Goal: Task Accomplishment & Management: Manage account settings

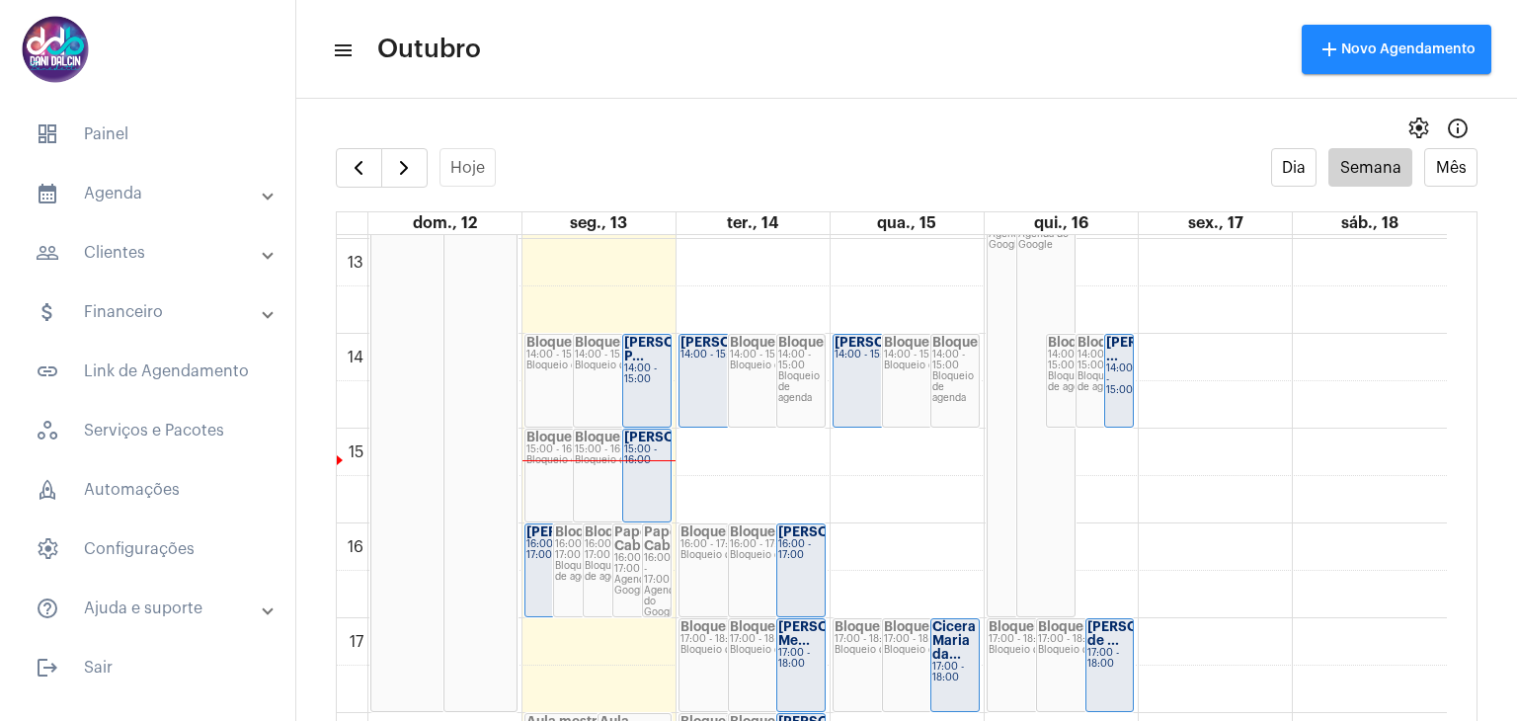
scroll to position [1262, 0]
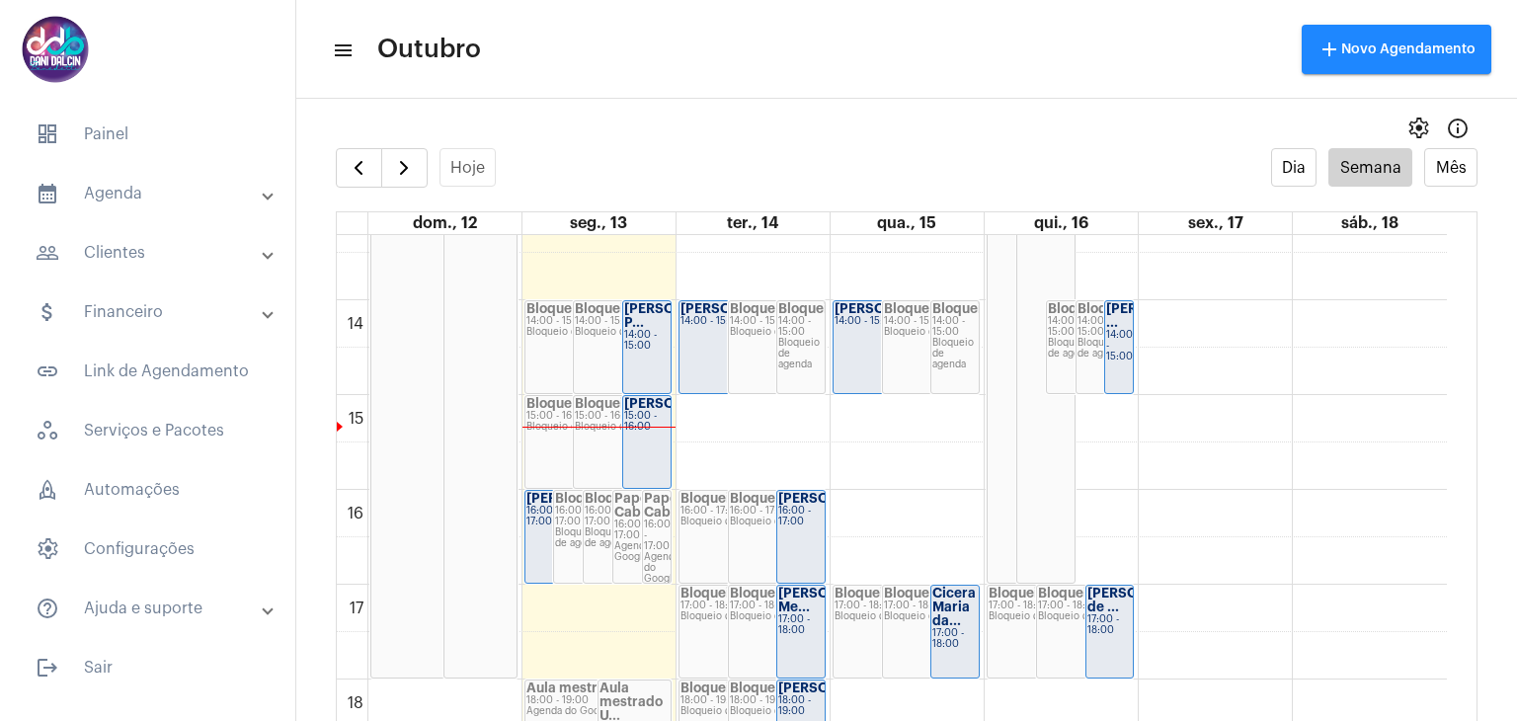
click at [650, 433] on div "15:00 - 16:00" at bounding box center [646, 422] width 45 height 22
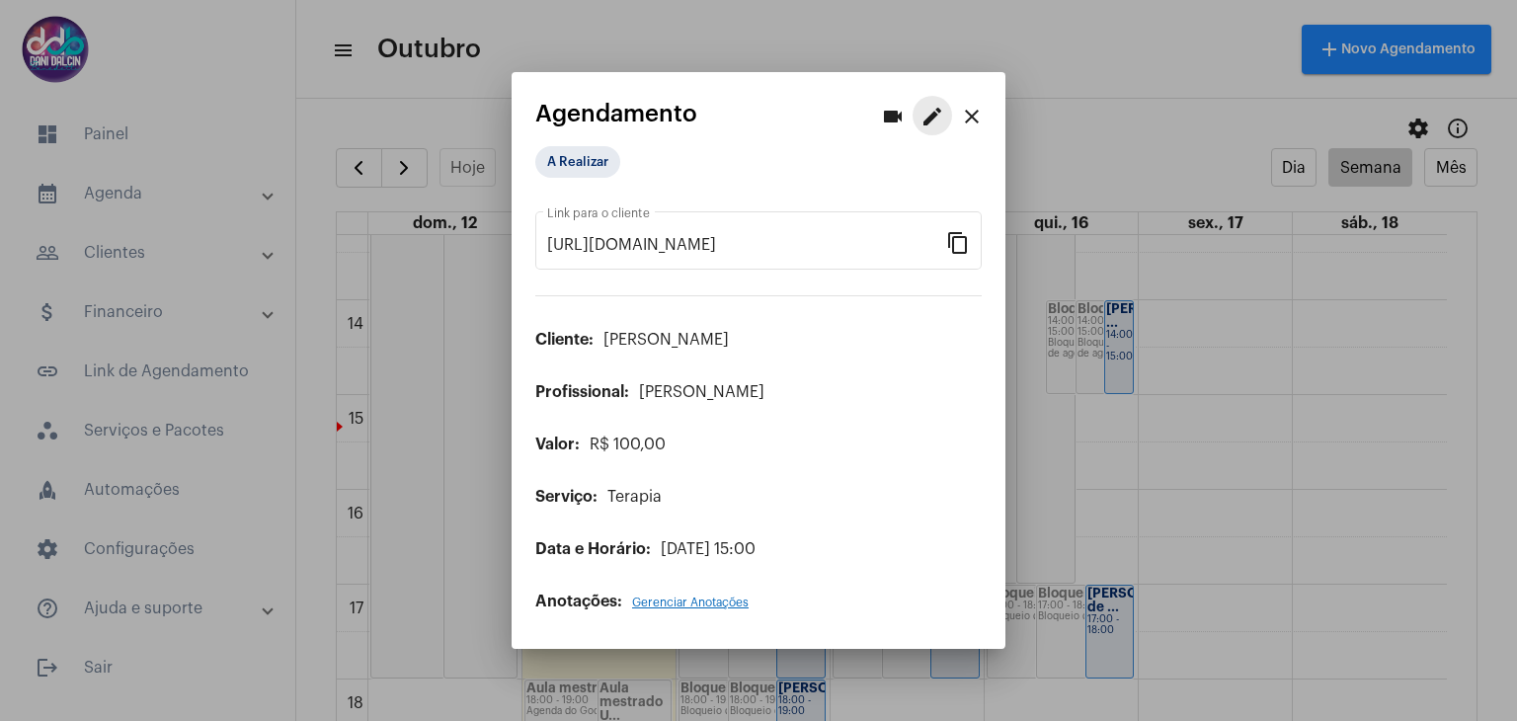
click at [927, 119] on mat-icon "edit" at bounding box center [932, 117] width 24 height 24
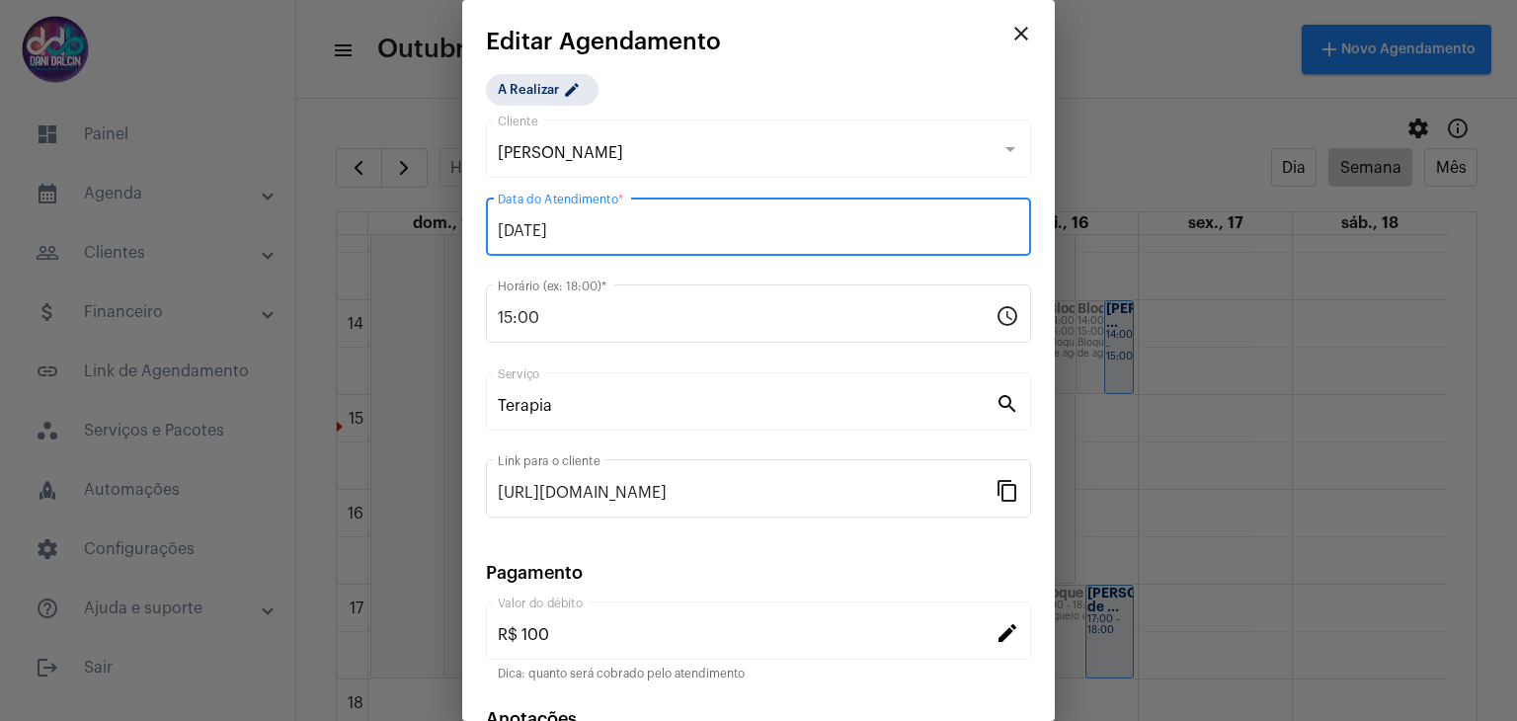
click at [728, 227] on input "[DATE]" at bounding box center [758, 231] width 521 height 18
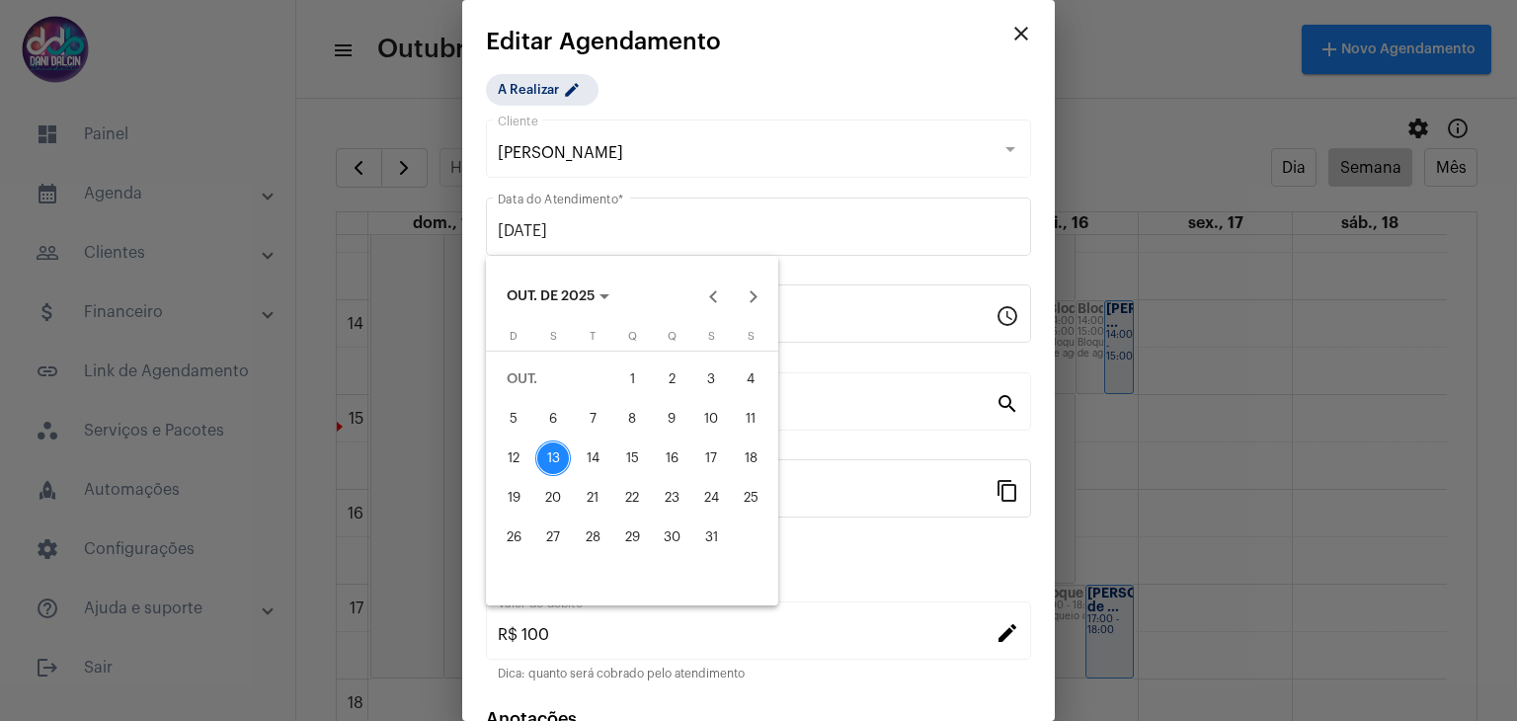
click at [806, 217] on div at bounding box center [758, 360] width 1517 height 721
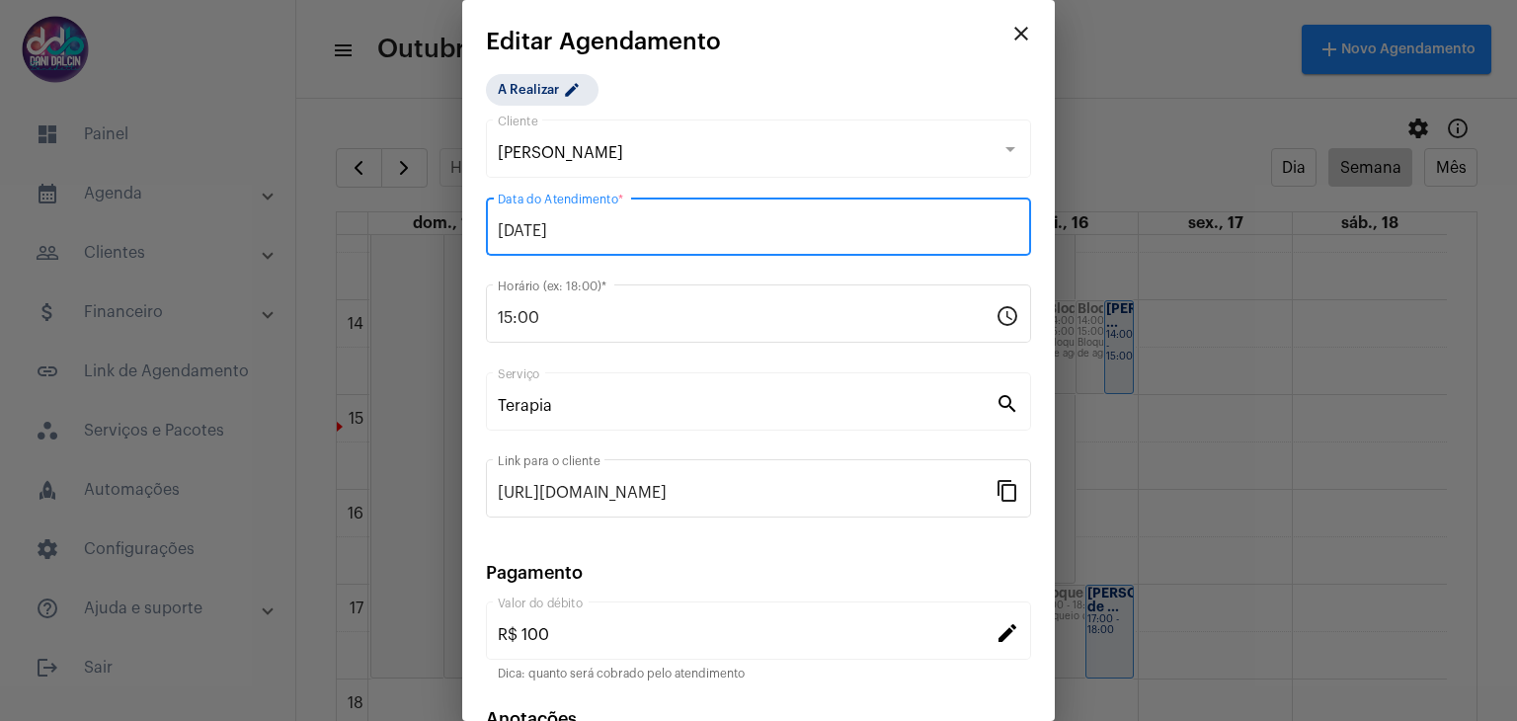
click at [1009, 41] on mat-icon "close" at bounding box center [1021, 34] width 24 height 24
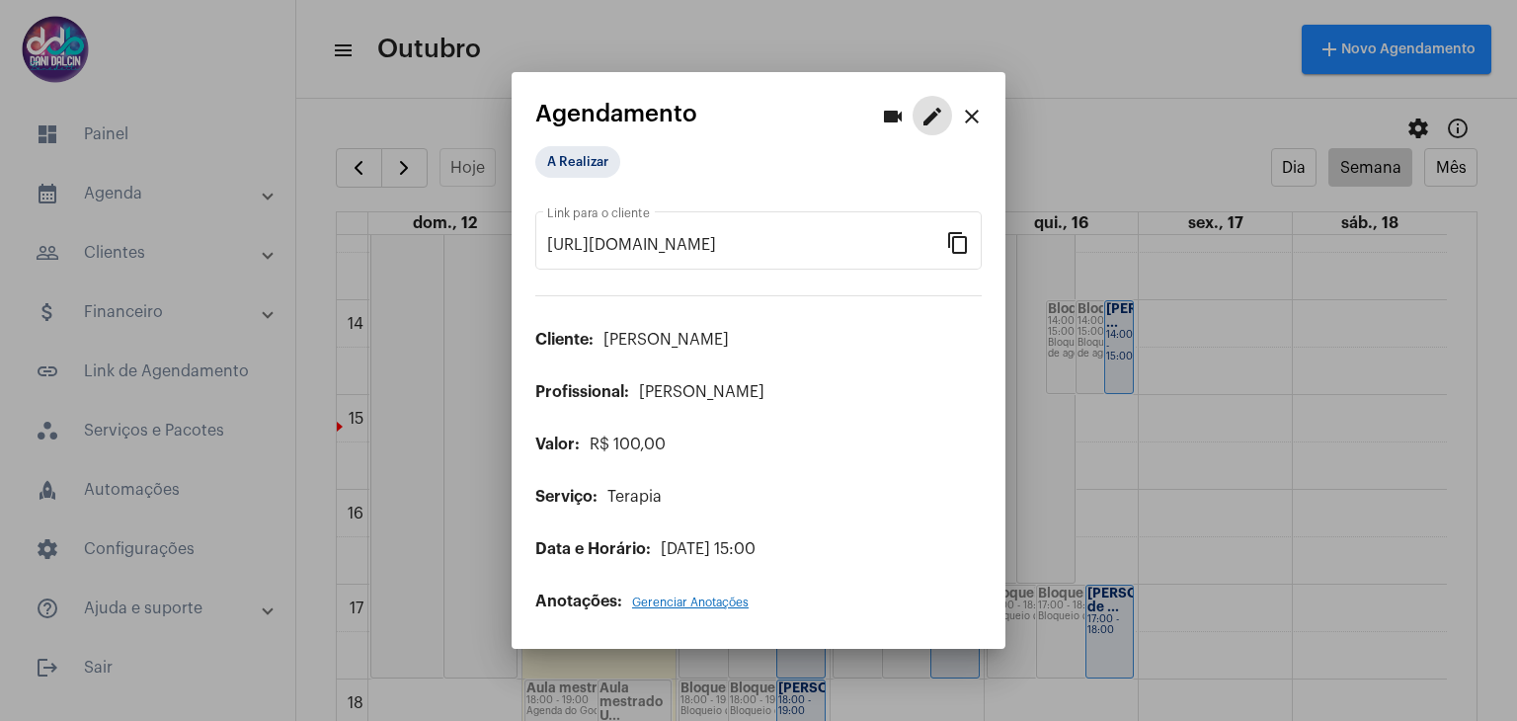
click at [986, 117] on button "close" at bounding box center [972, 116] width 40 height 40
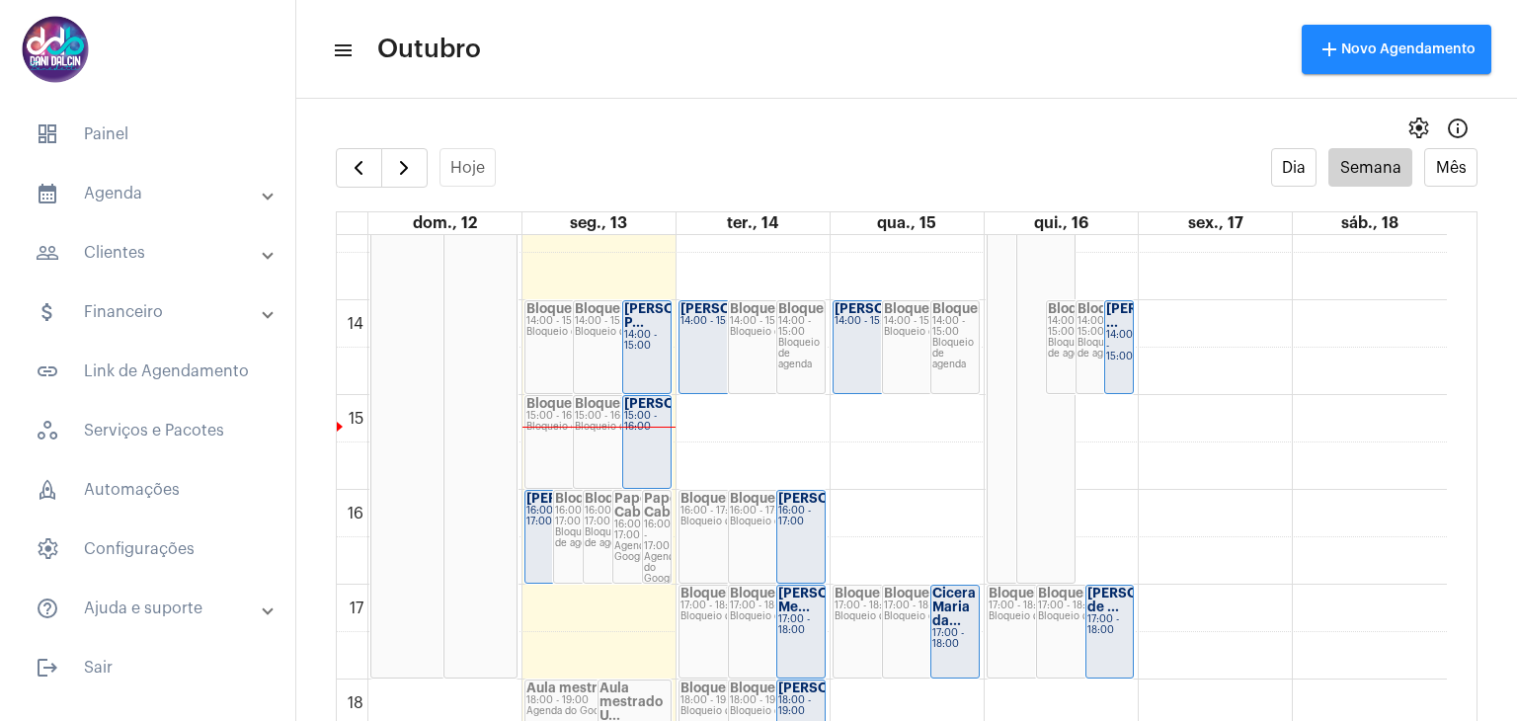
click at [645, 433] on div "15:00 - 16:00" at bounding box center [646, 422] width 45 height 22
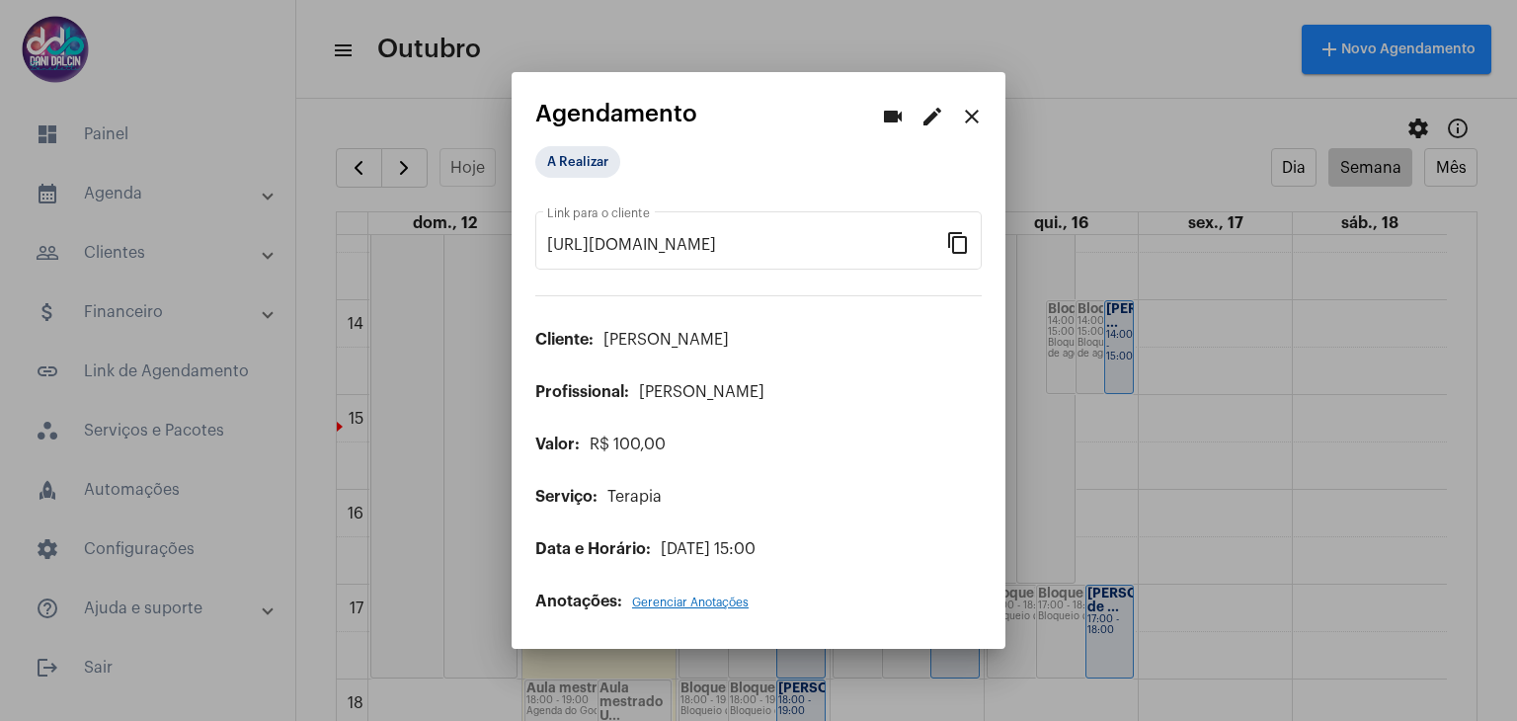
click at [934, 122] on mat-icon "edit" at bounding box center [932, 117] width 24 height 24
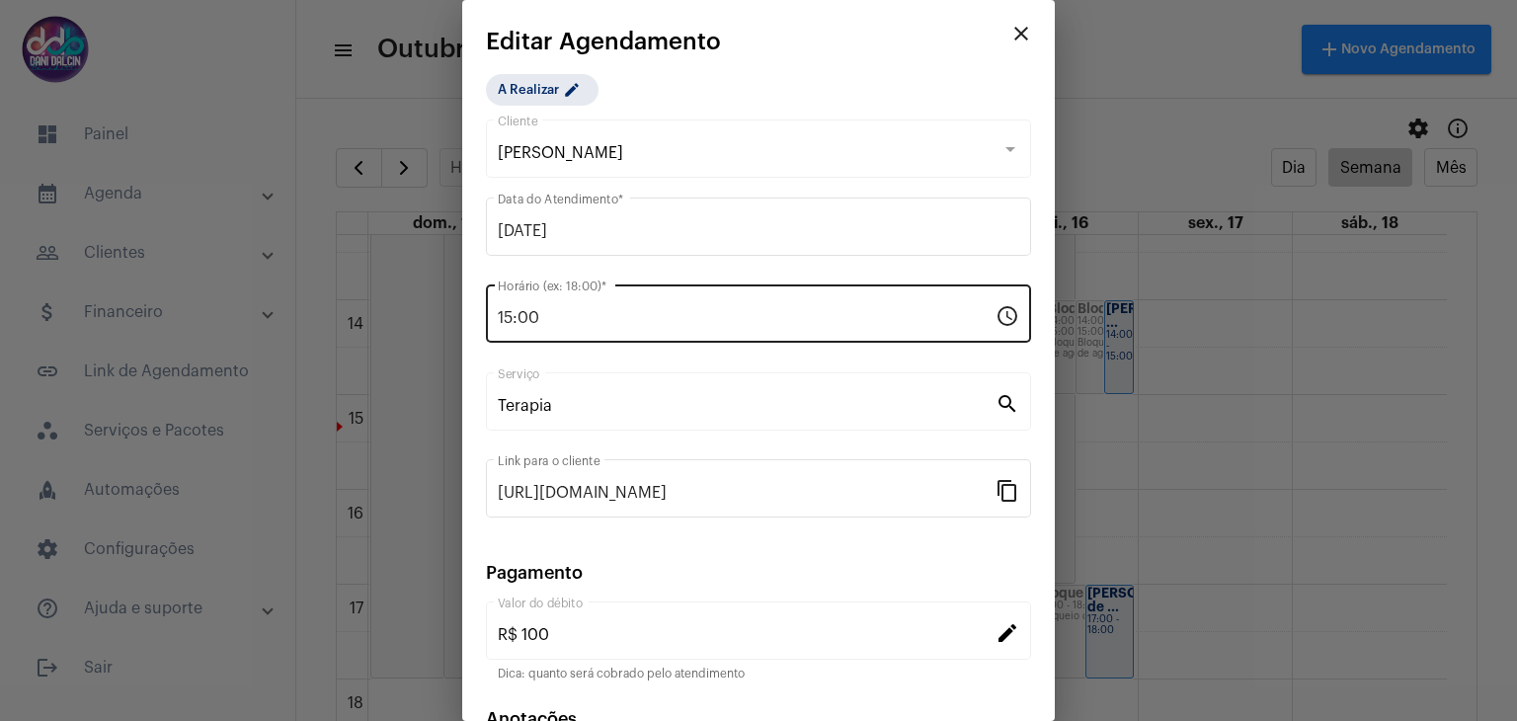
click at [661, 298] on div "15:00 Horário (ex: 18:00) *" at bounding box center [747, 311] width 498 height 62
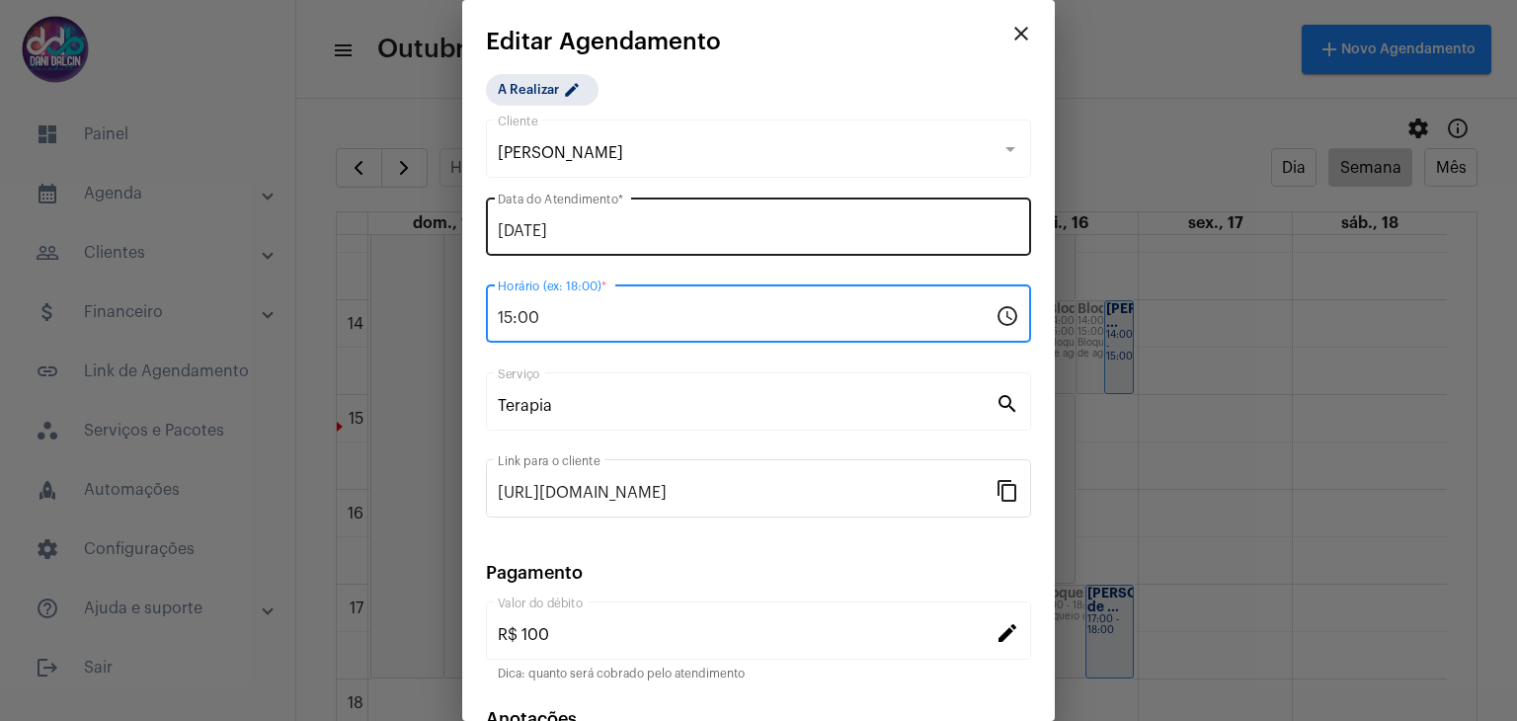
click at [654, 222] on input "[DATE]" at bounding box center [758, 231] width 521 height 18
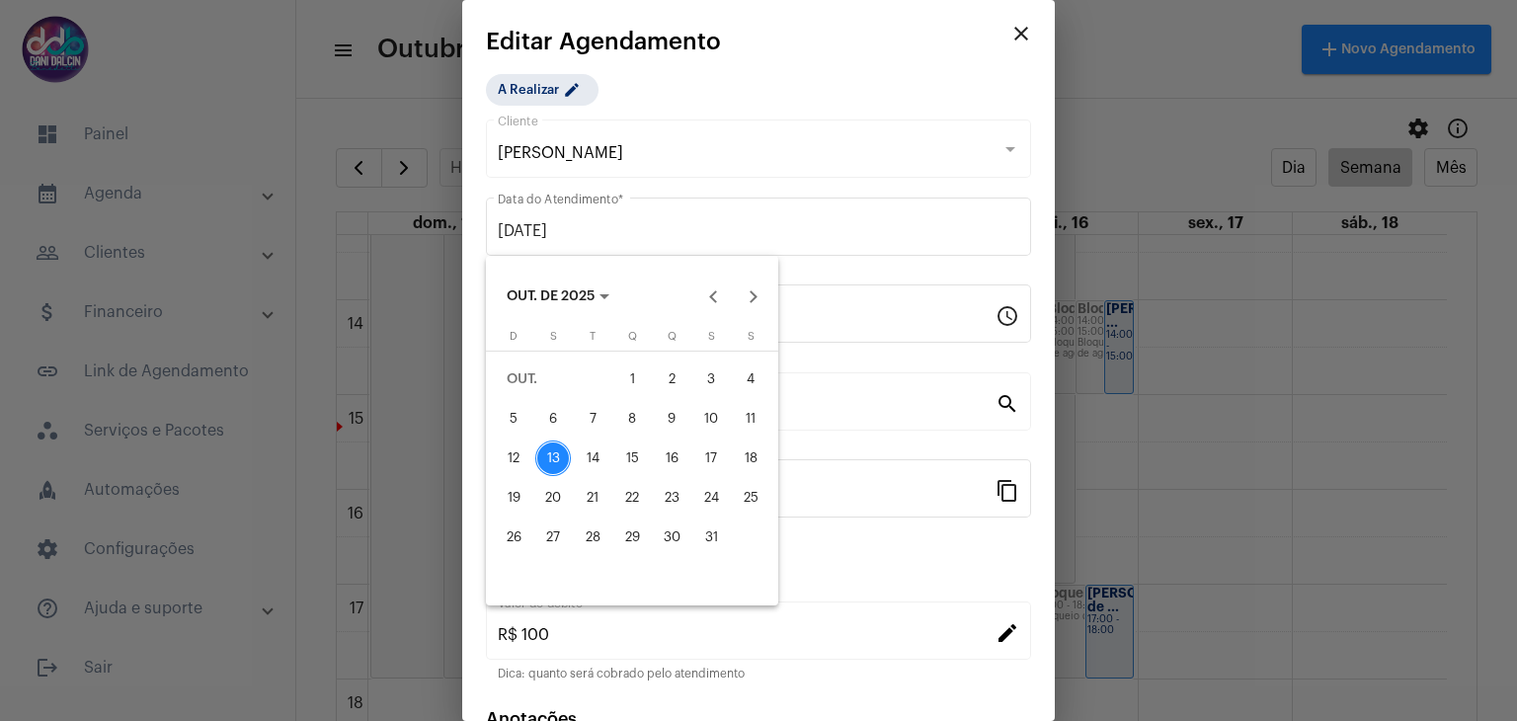
click at [602, 449] on div "14" at bounding box center [593, 458] width 36 height 36
type input "[DATE]"
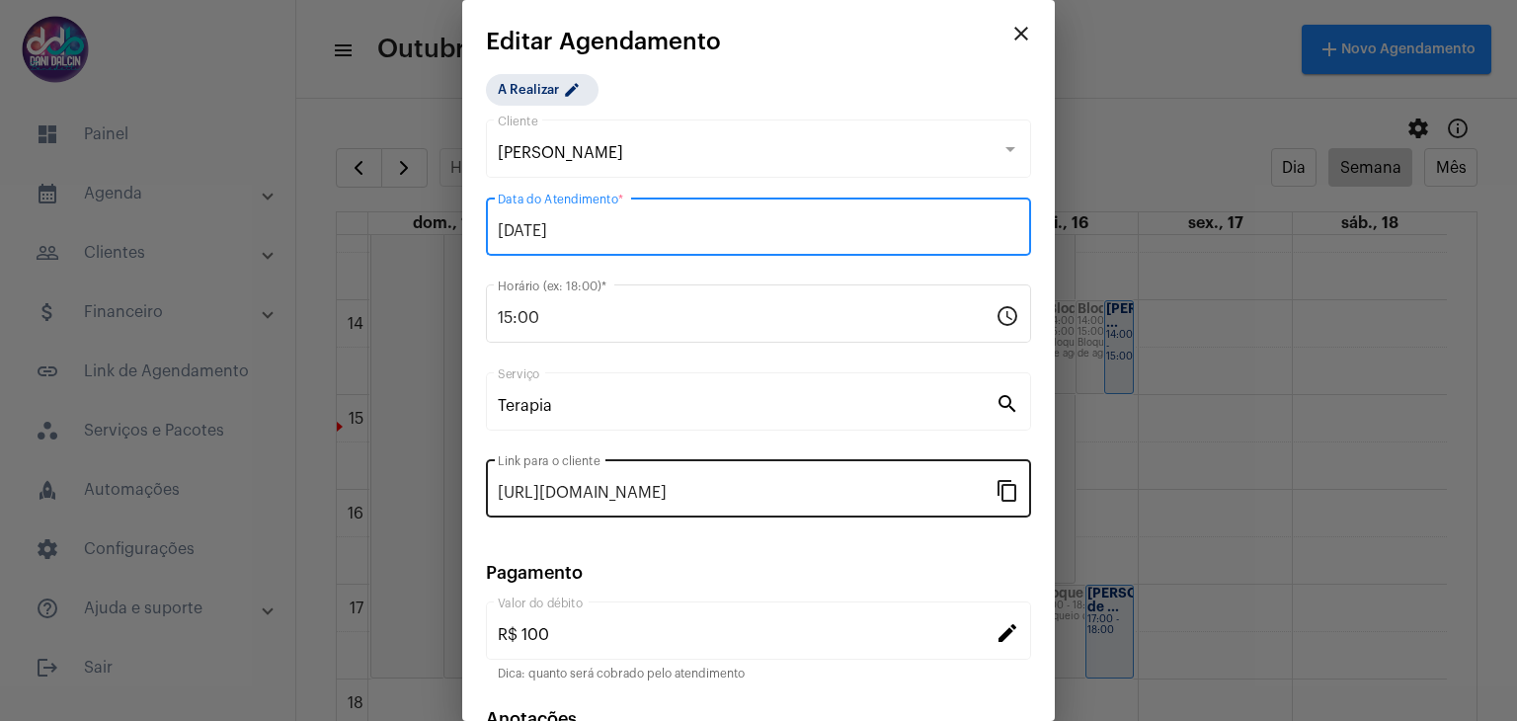
scroll to position [126, 0]
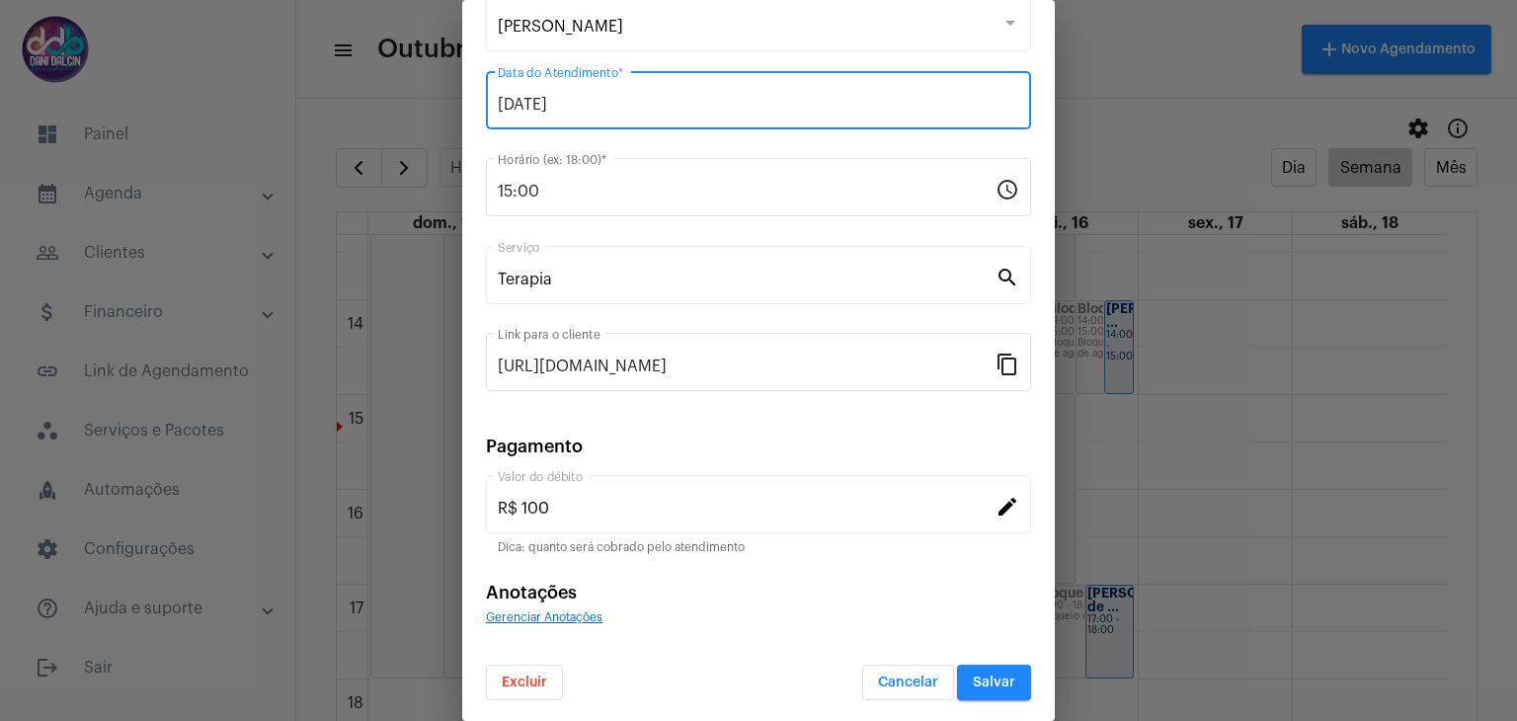
click at [966, 691] on button "Salvar" at bounding box center [994, 683] width 74 height 36
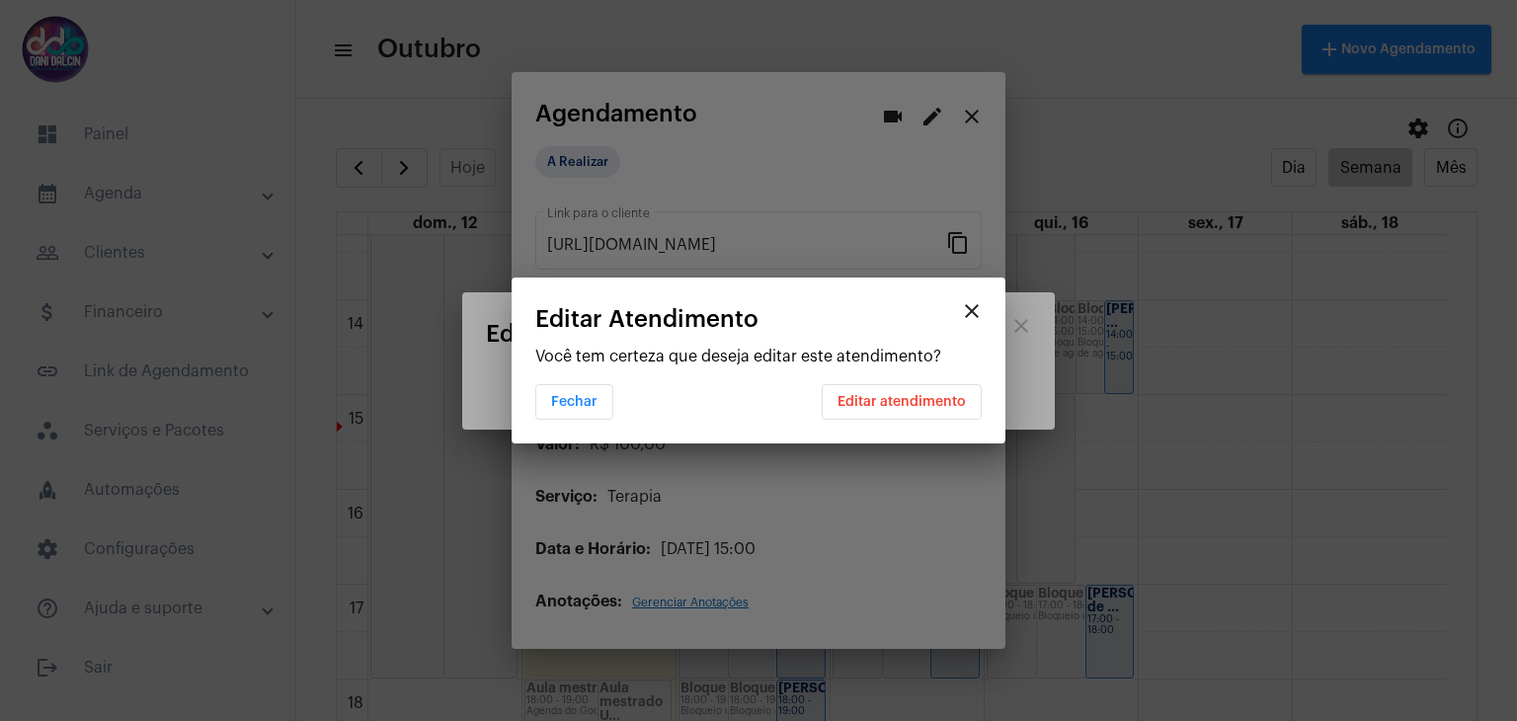
scroll to position [0, 0]
click at [881, 409] on button "Editar atendimento" at bounding box center [902, 402] width 160 height 36
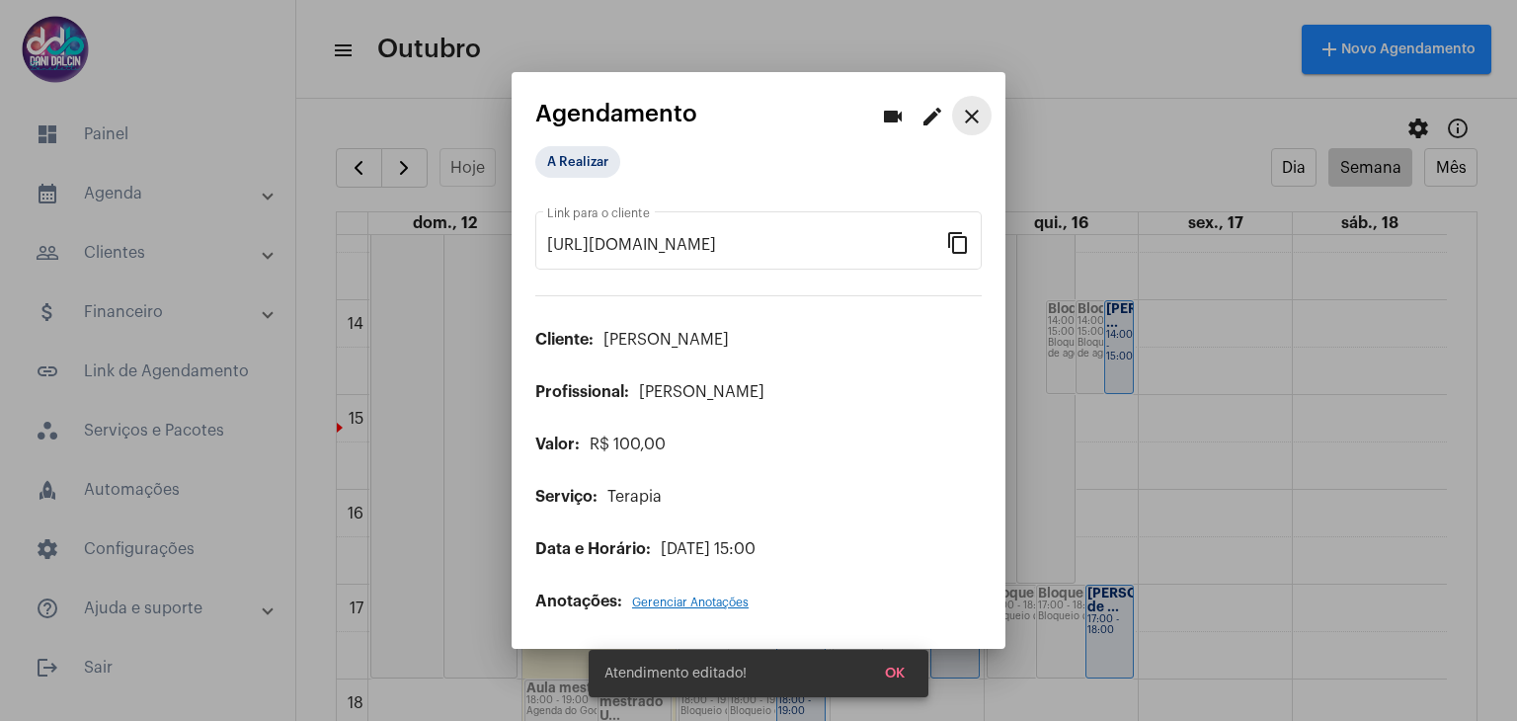
click at [987, 116] on button "close" at bounding box center [972, 116] width 40 height 40
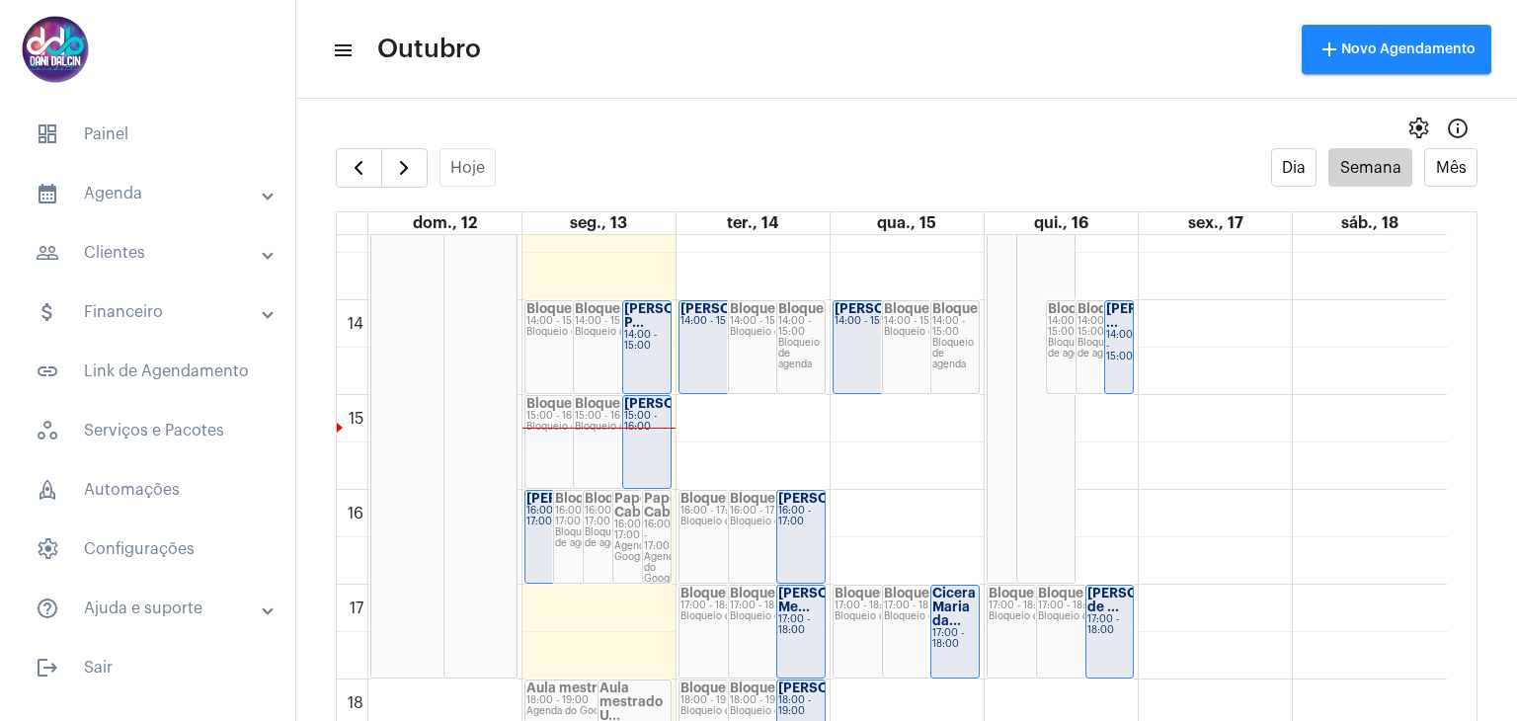
click at [916, 412] on div "00 01 02 03 04 05 06 07 08 09 10 11 12 13 14 15 16 17 18 19 20 21 22 23 Feriado…" at bounding box center [892, 110] width 1110 height 2275
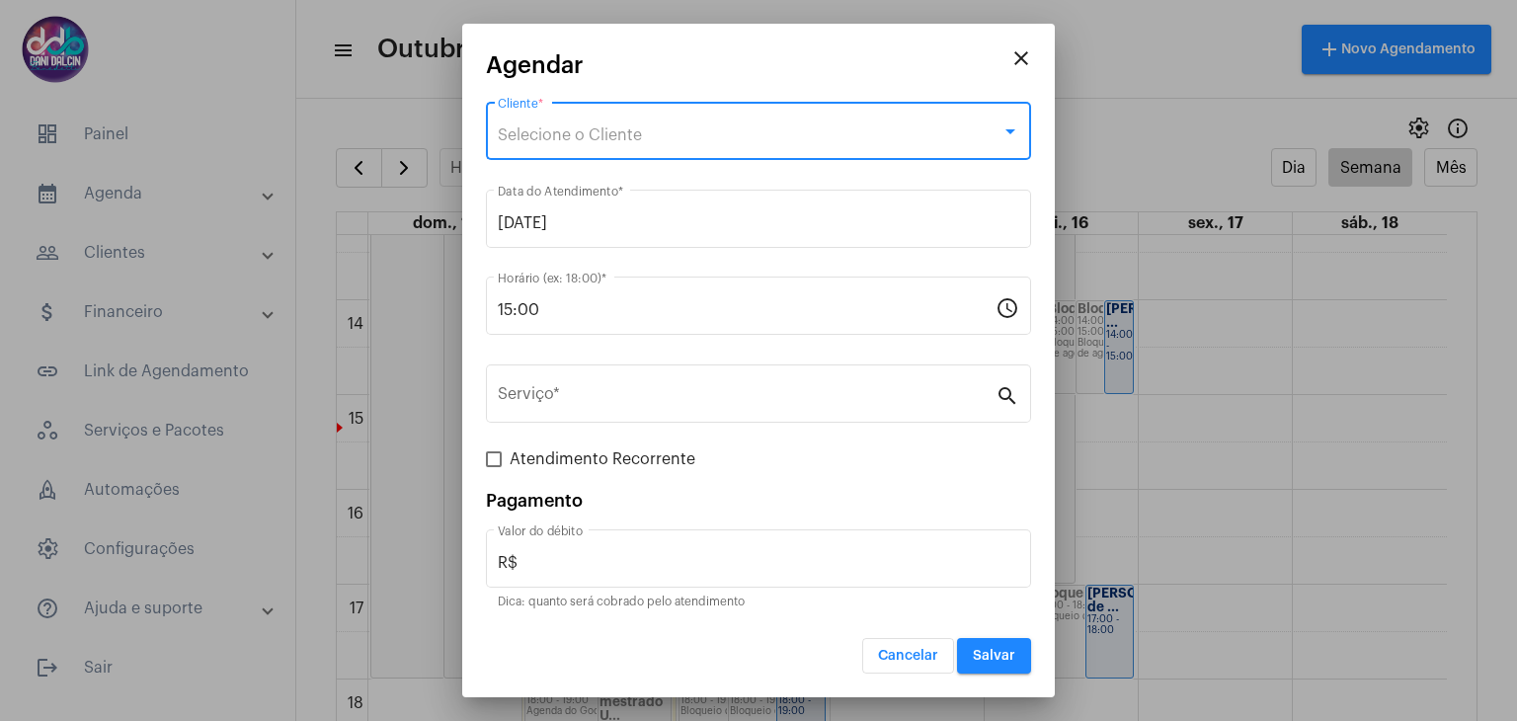
click at [677, 130] on div "Selecione o Cliente" at bounding box center [750, 135] width 504 height 18
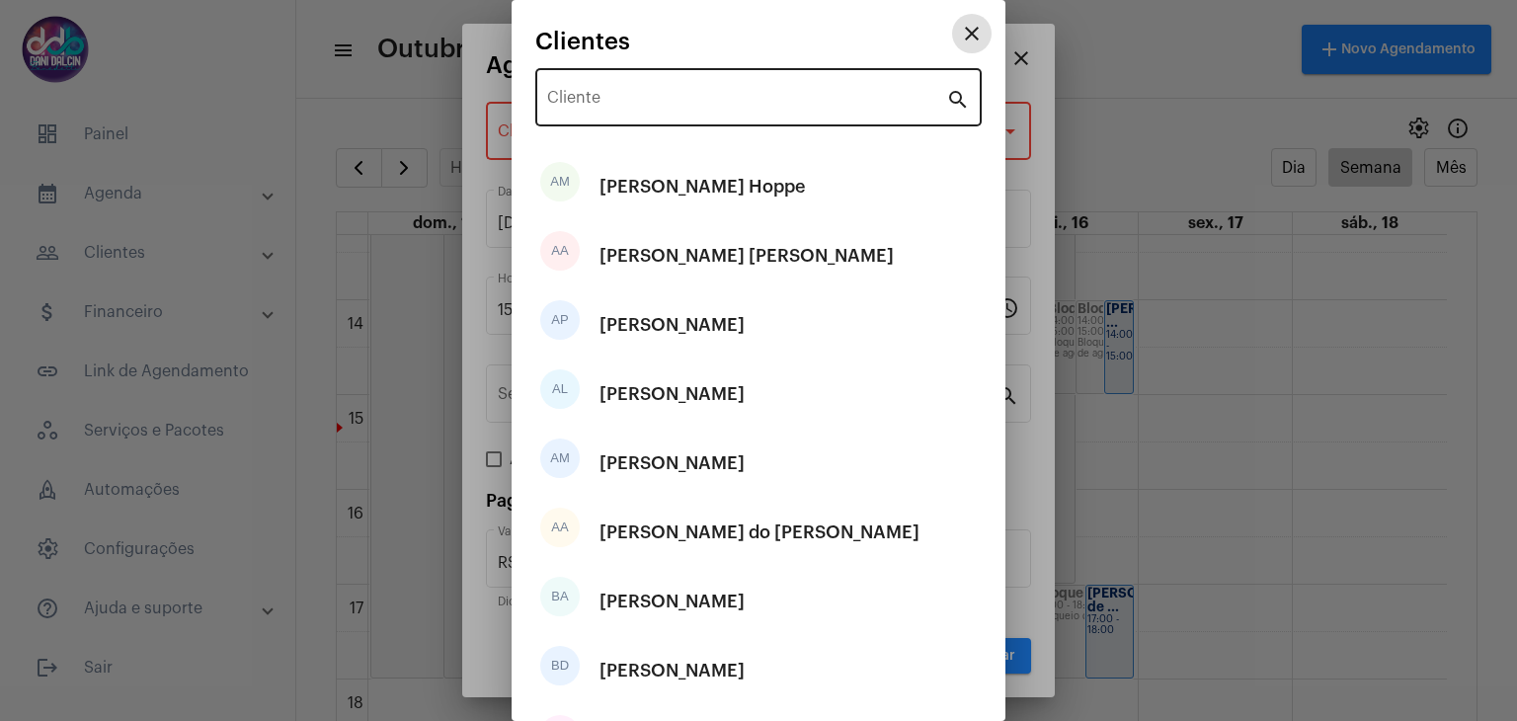
click at [655, 86] on div "Cliente" at bounding box center [746, 95] width 399 height 62
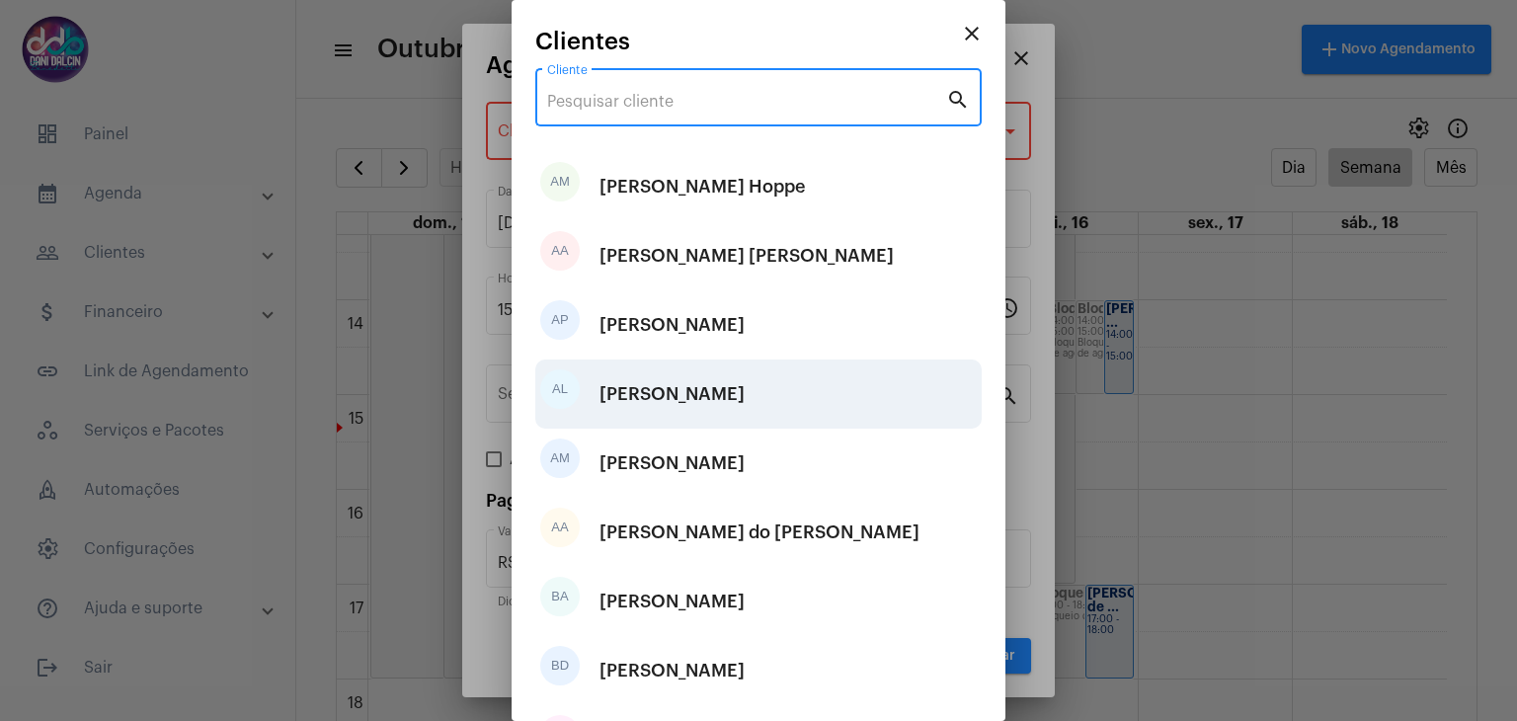
click at [739, 387] on div "[PERSON_NAME]" at bounding box center [671, 393] width 145 height 59
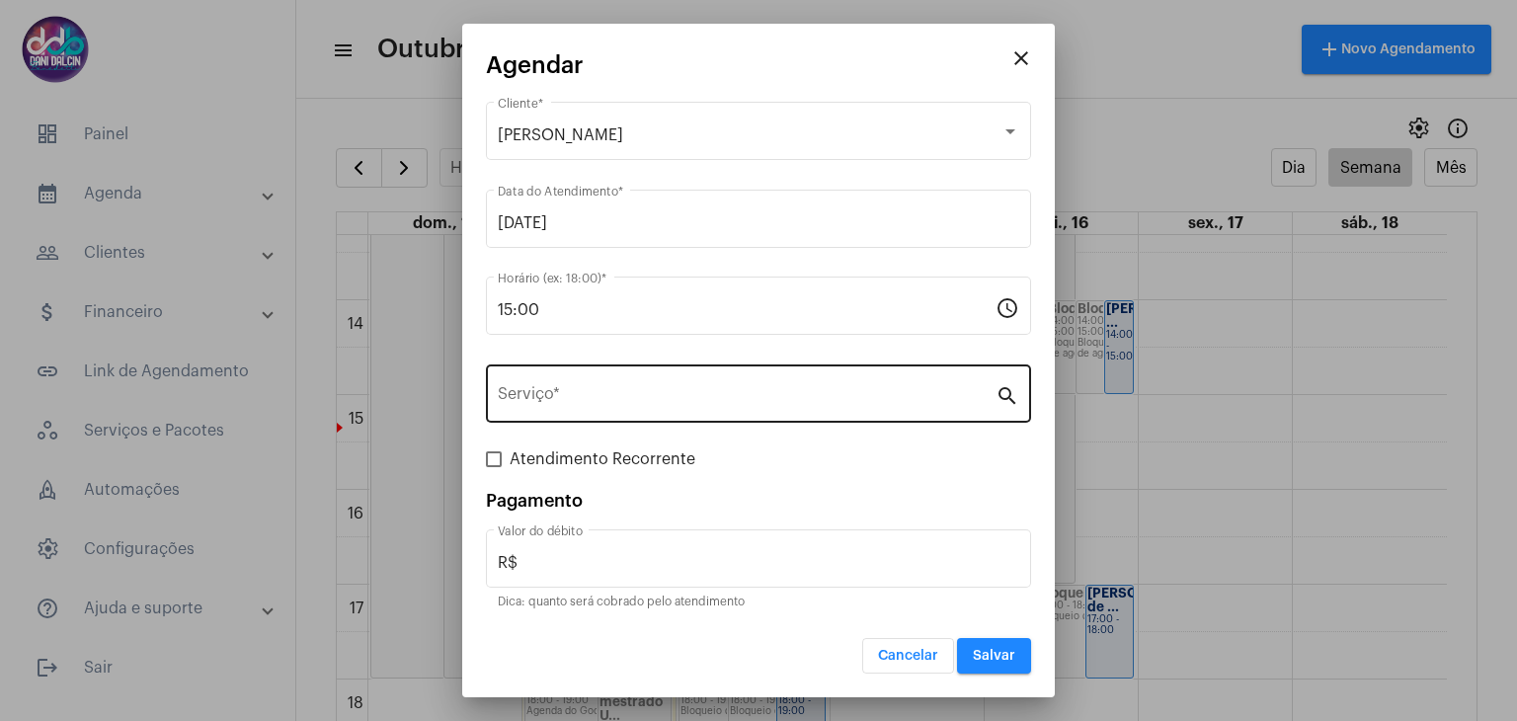
click at [593, 380] on div "Serviço *" at bounding box center [747, 391] width 498 height 62
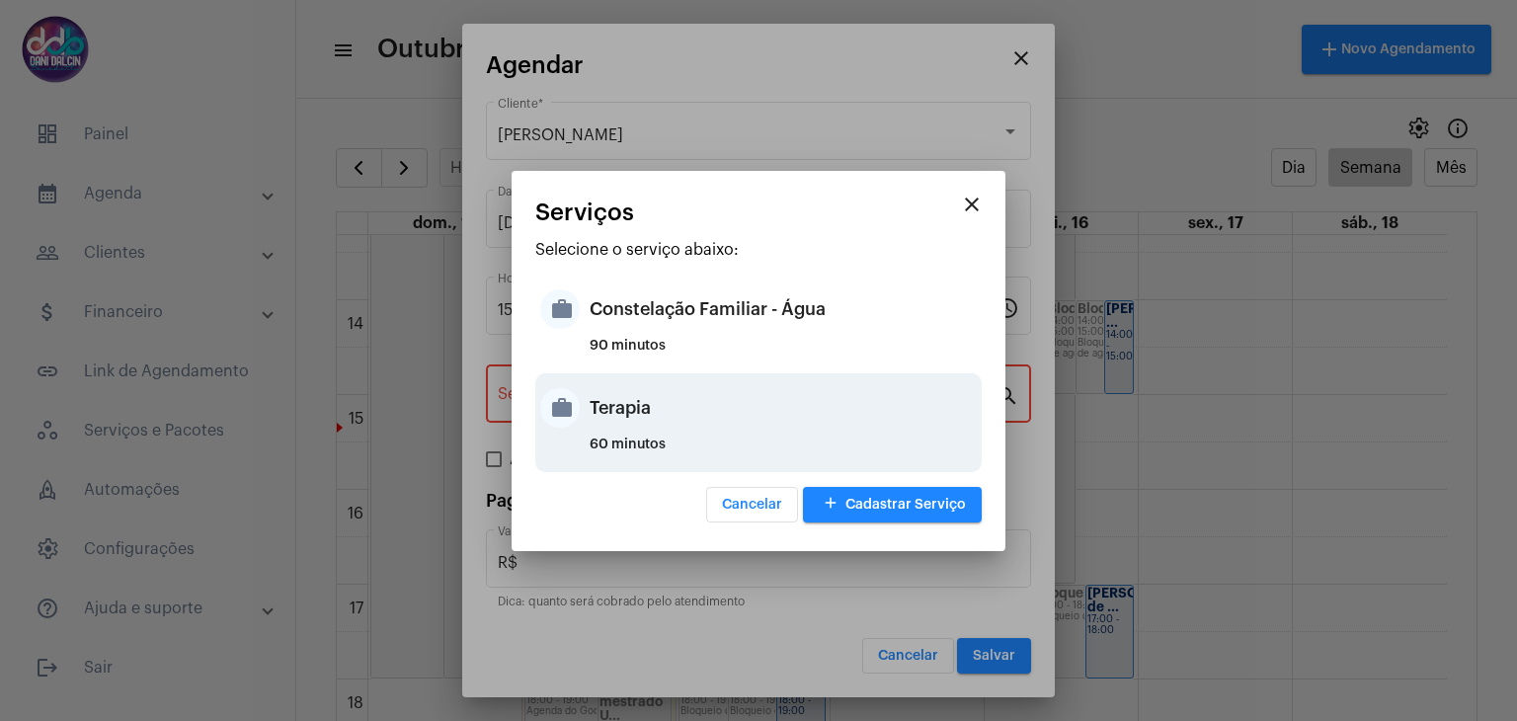
click at [634, 409] on div "Terapia" at bounding box center [783, 407] width 387 height 59
type input "Terapia"
type input "R$ 250"
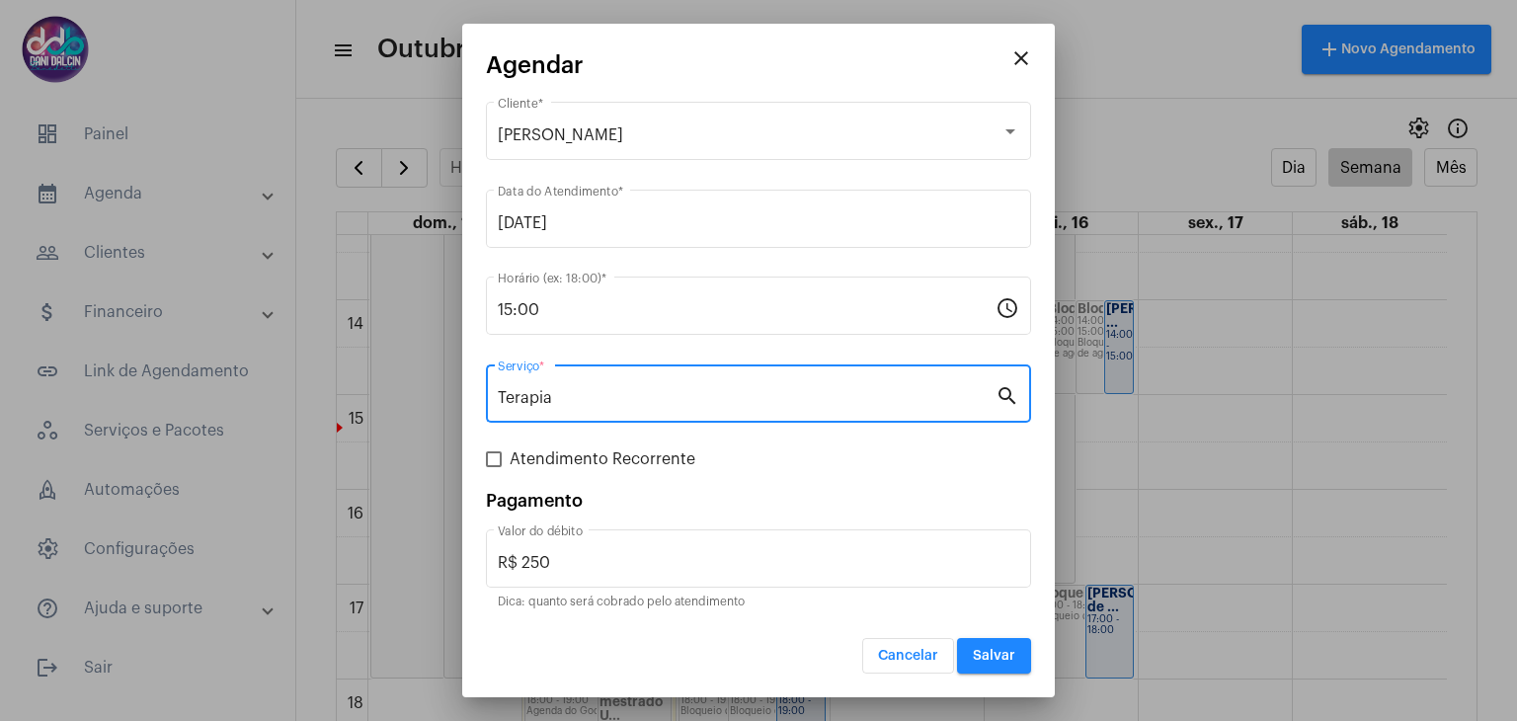
click at [498, 468] on label "Atendimento Recorrente" at bounding box center [590, 459] width 209 height 24
click at [494, 468] on input "Atendimento Recorrente" at bounding box center [493, 467] width 1 height 1
checkbox input "true"
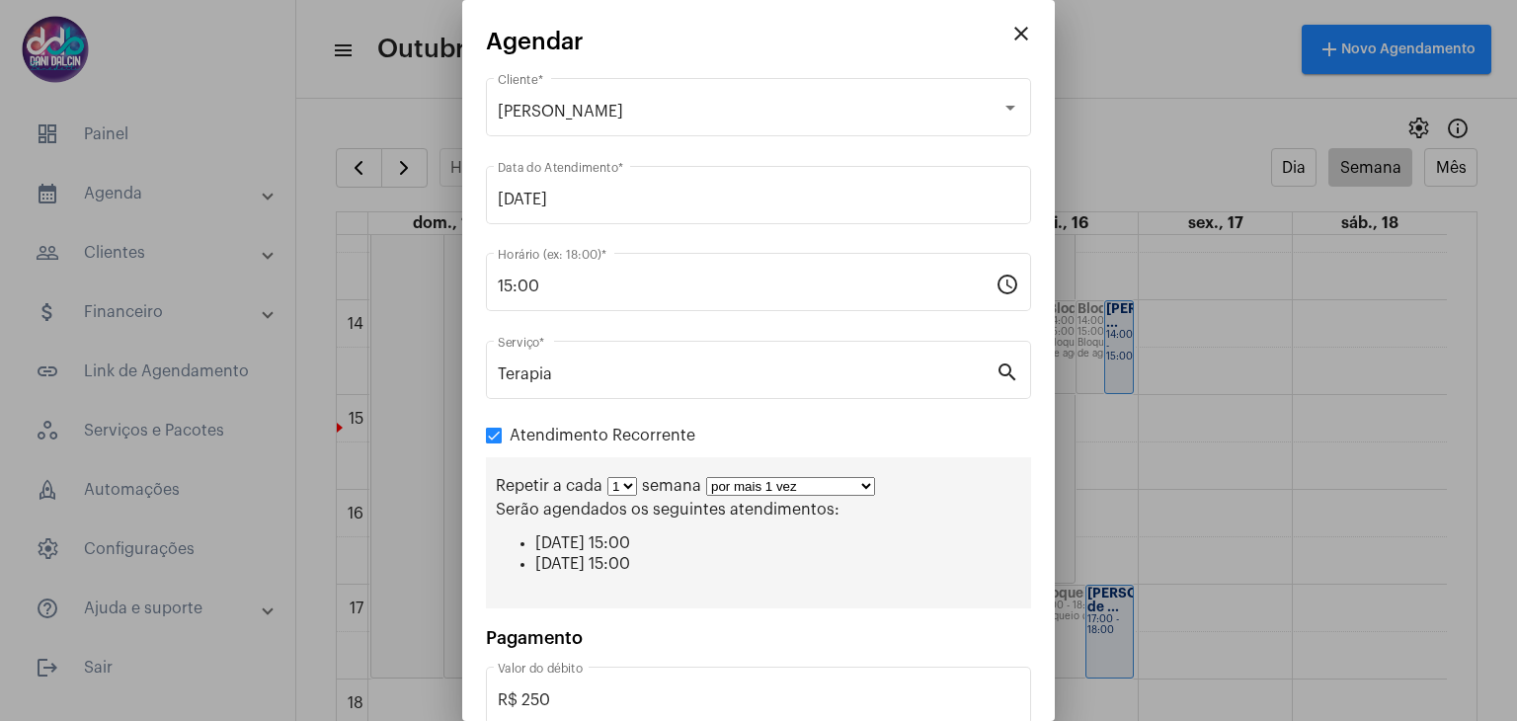
click at [774, 491] on select "por mais 1 vez por mais 2 vezes por mais 3 vezes por mais 4 vezes por mais 5 ve…" at bounding box center [790, 486] width 169 height 19
select select "10: 0"
click at [706, 477] on select "por mais 1 vez por mais 2 vezes por mais 3 vezes por mais 4 vezes por mais 5 ve…" at bounding box center [790, 486] width 169 height 19
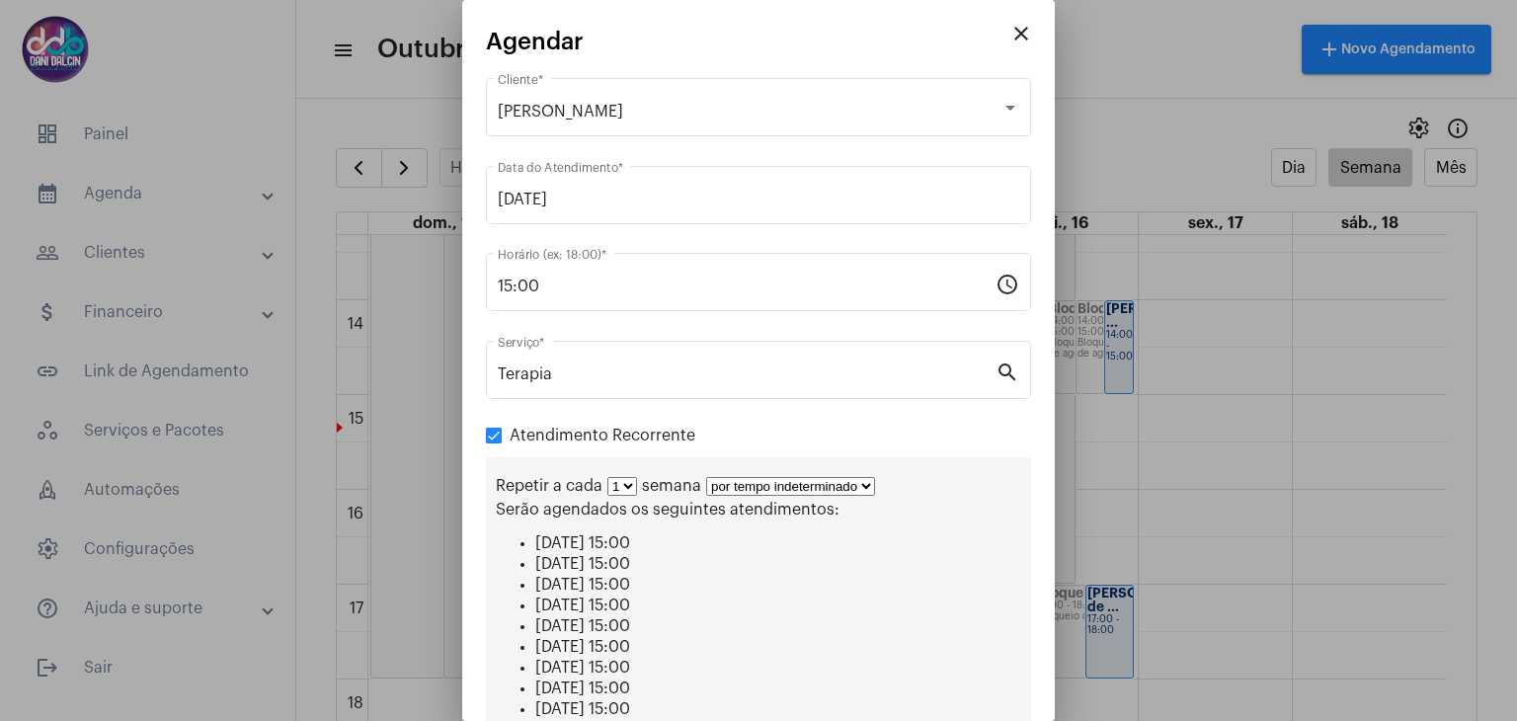
click at [627, 483] on select "1 2 3 4 5 6 7 8" at bounding box center [622, 486] width 30 height 19
select select "1: 2"
click at [607, 477] on select "1 2 3 4 5 6 7 8" at bounding box center [622, 486] width 30 height 19
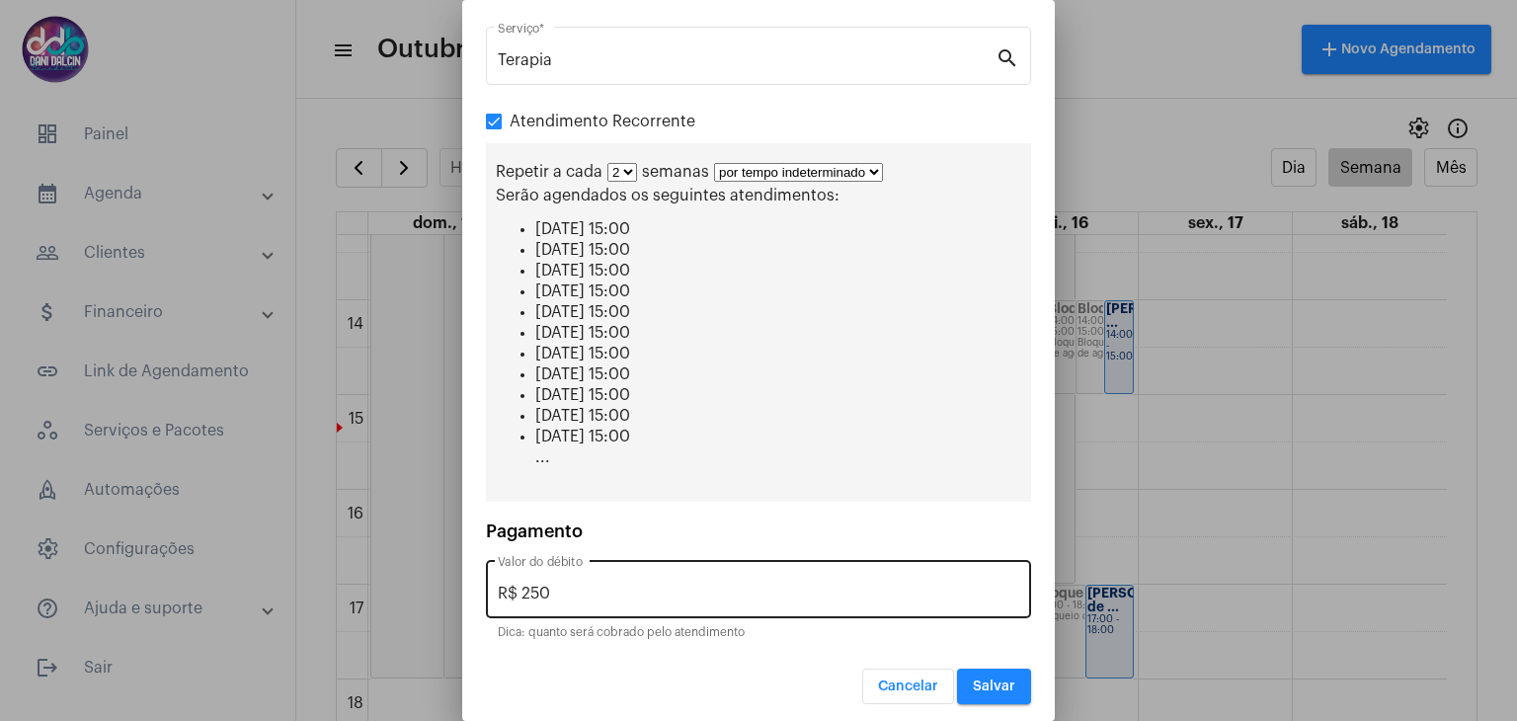
click at [584, 575] on div "R$ 250 Valor do débito" at bounding box center [758, 587] width 521 height 62
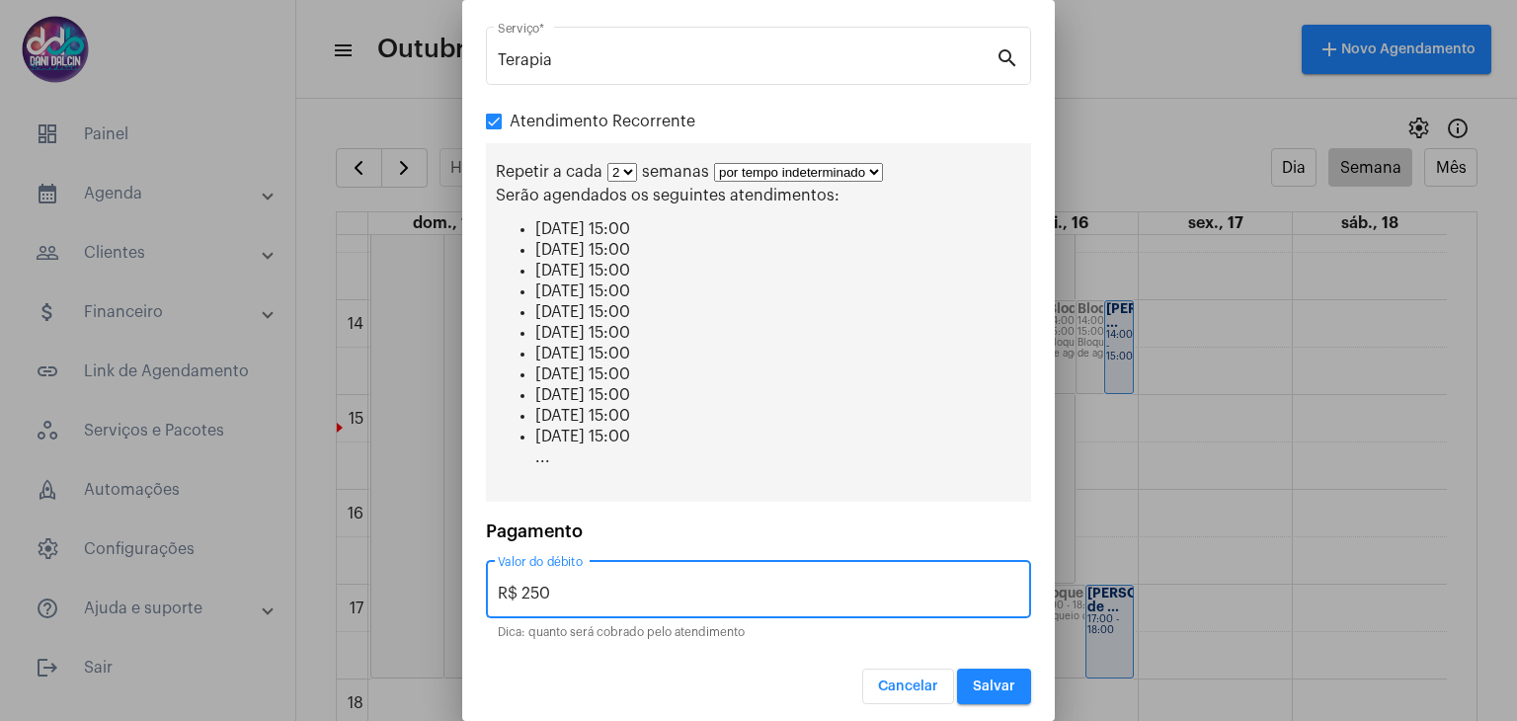
click at [584, 575] on div "R$ 250 Valor do débito" at bounding box center [758, 587] width 521 height 62
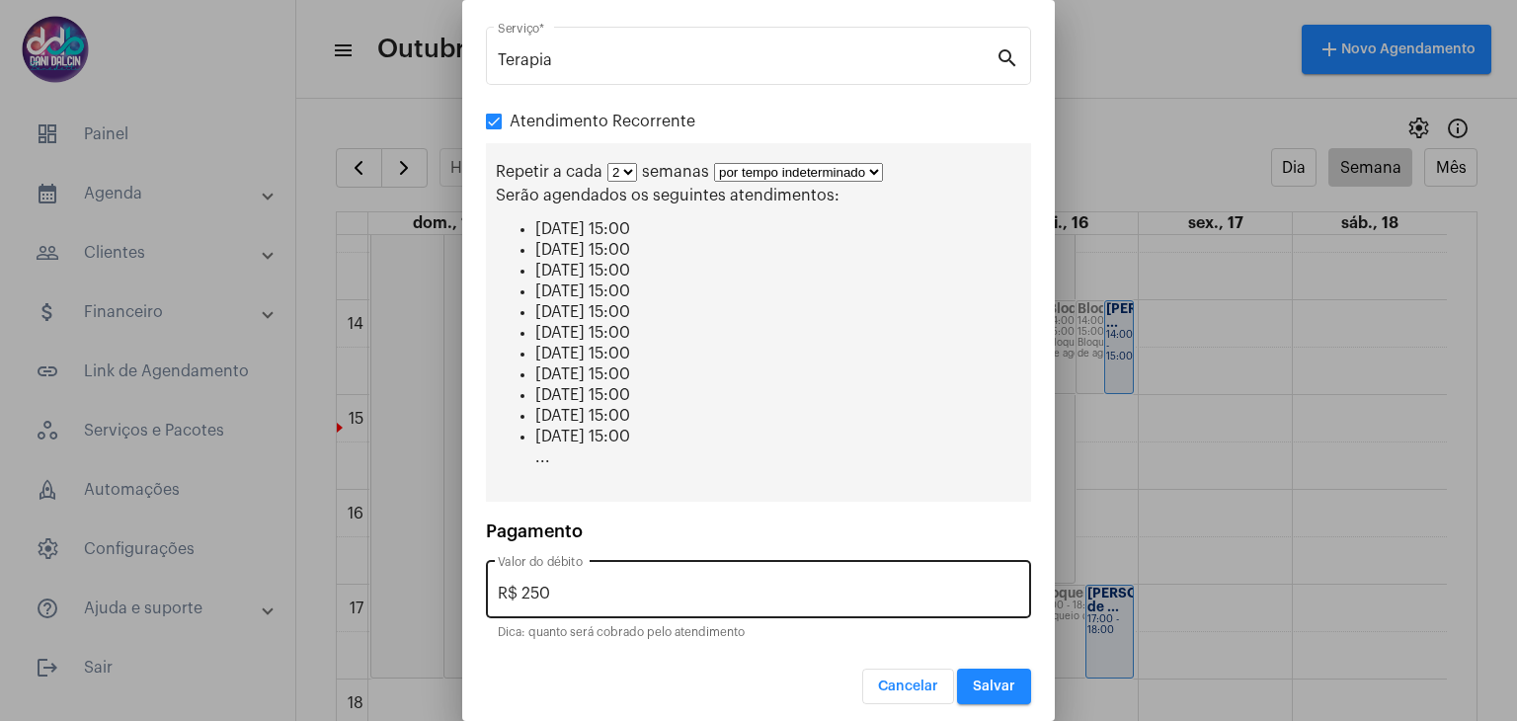
click at [584, 575] on div "R$ 250 Valor do débito" at bounding box center [758, 587] width 521 height 62
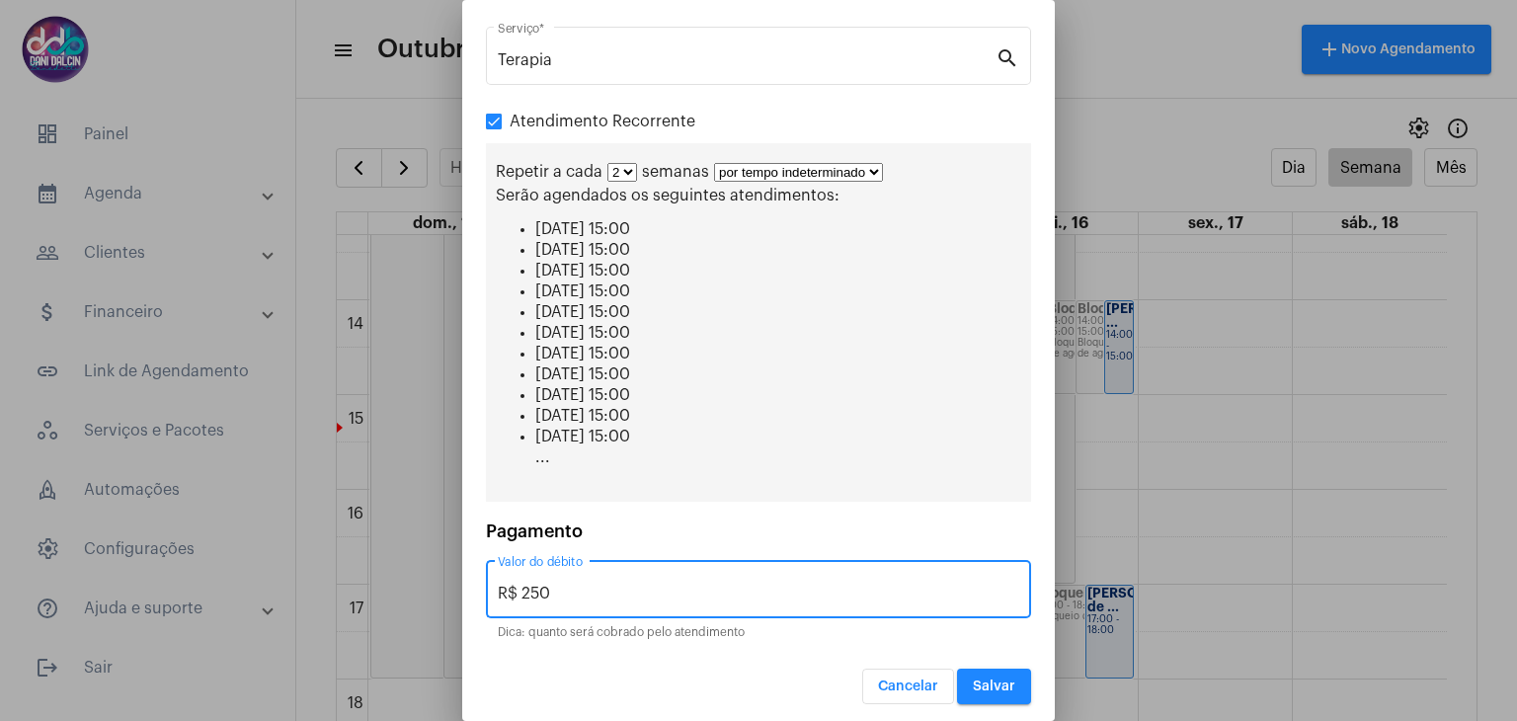
click at [542, 585] on input "R$ 250" at bounding box center [758, 594] width 521 height 18
type input "R$ 150"
click at [973, 679] on span "Salvar" at bounding box center [994, 686] width 42 height 14
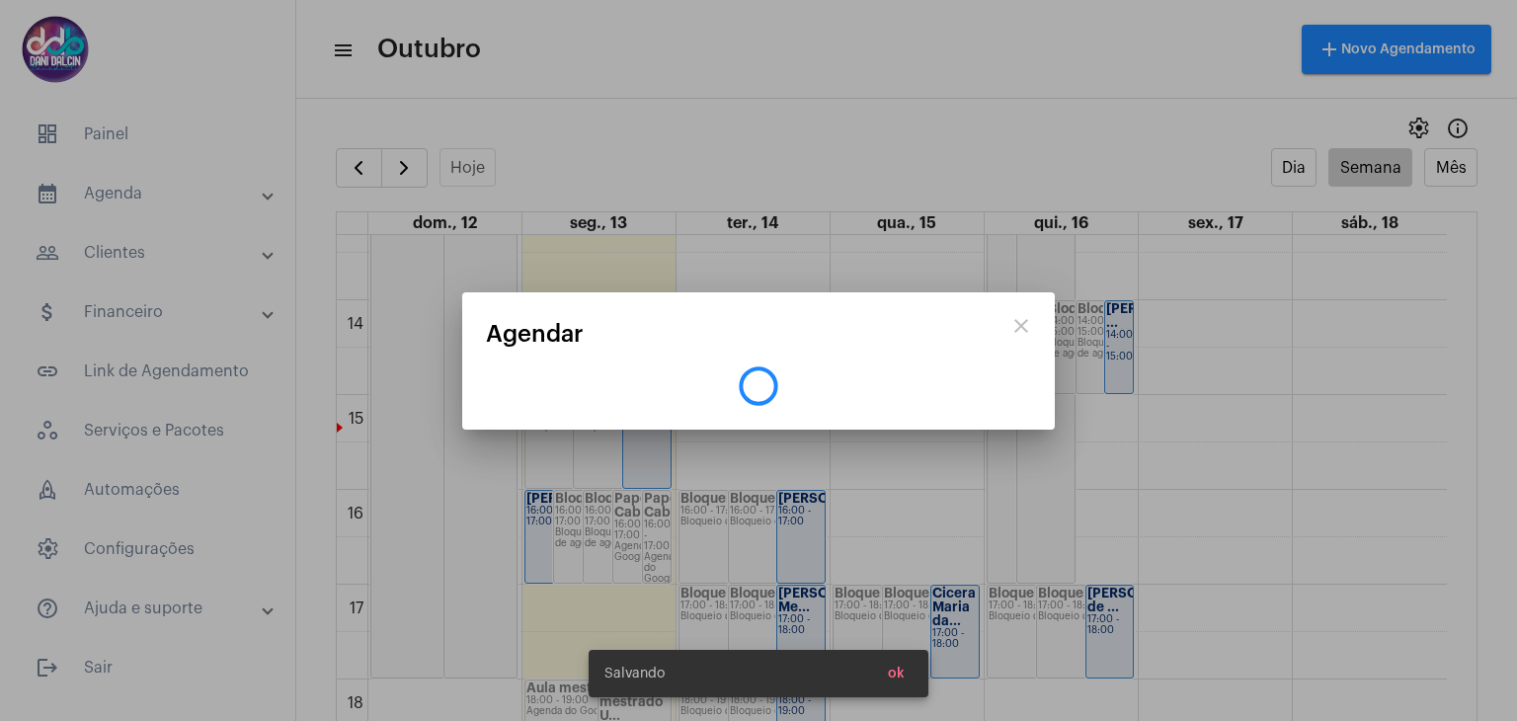
scroll to position [0, 0]
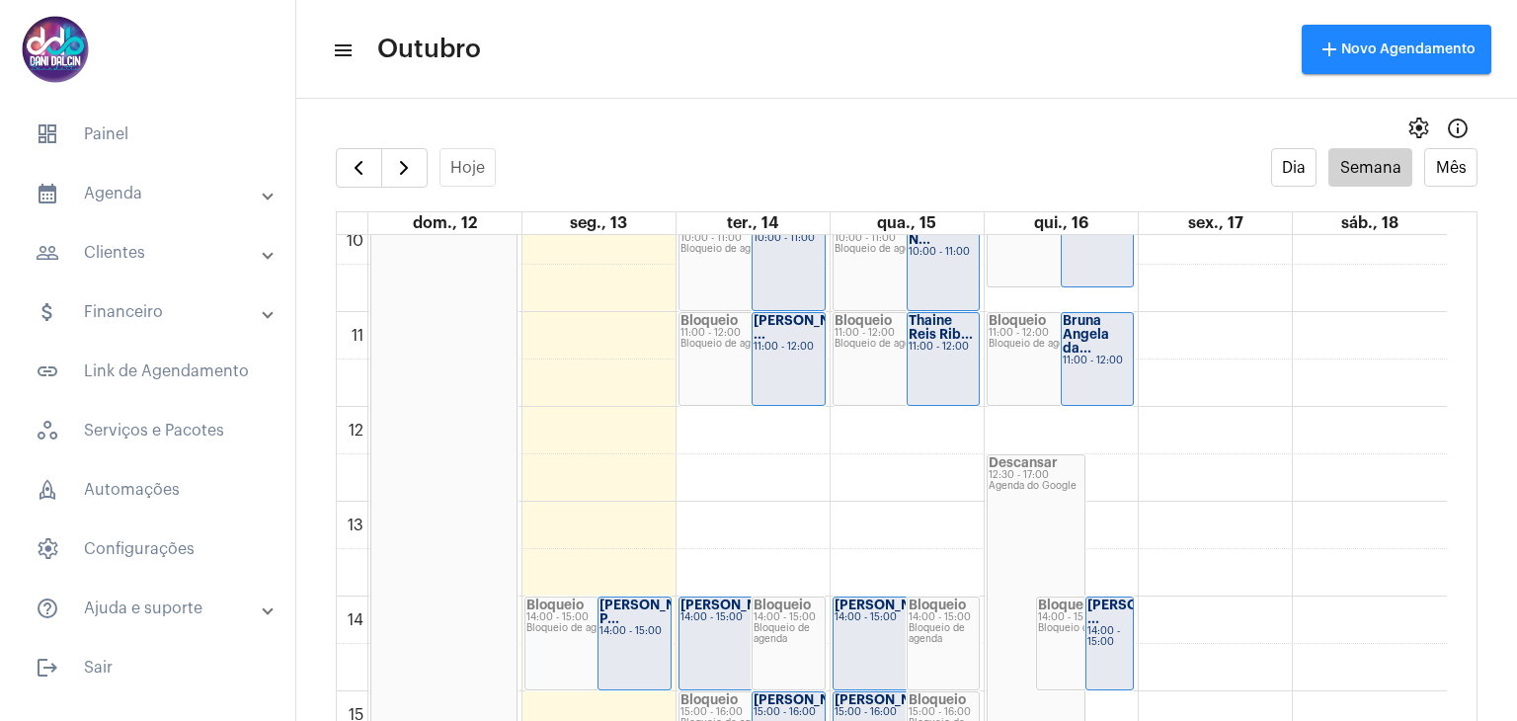
scroll to position [1163, 0]
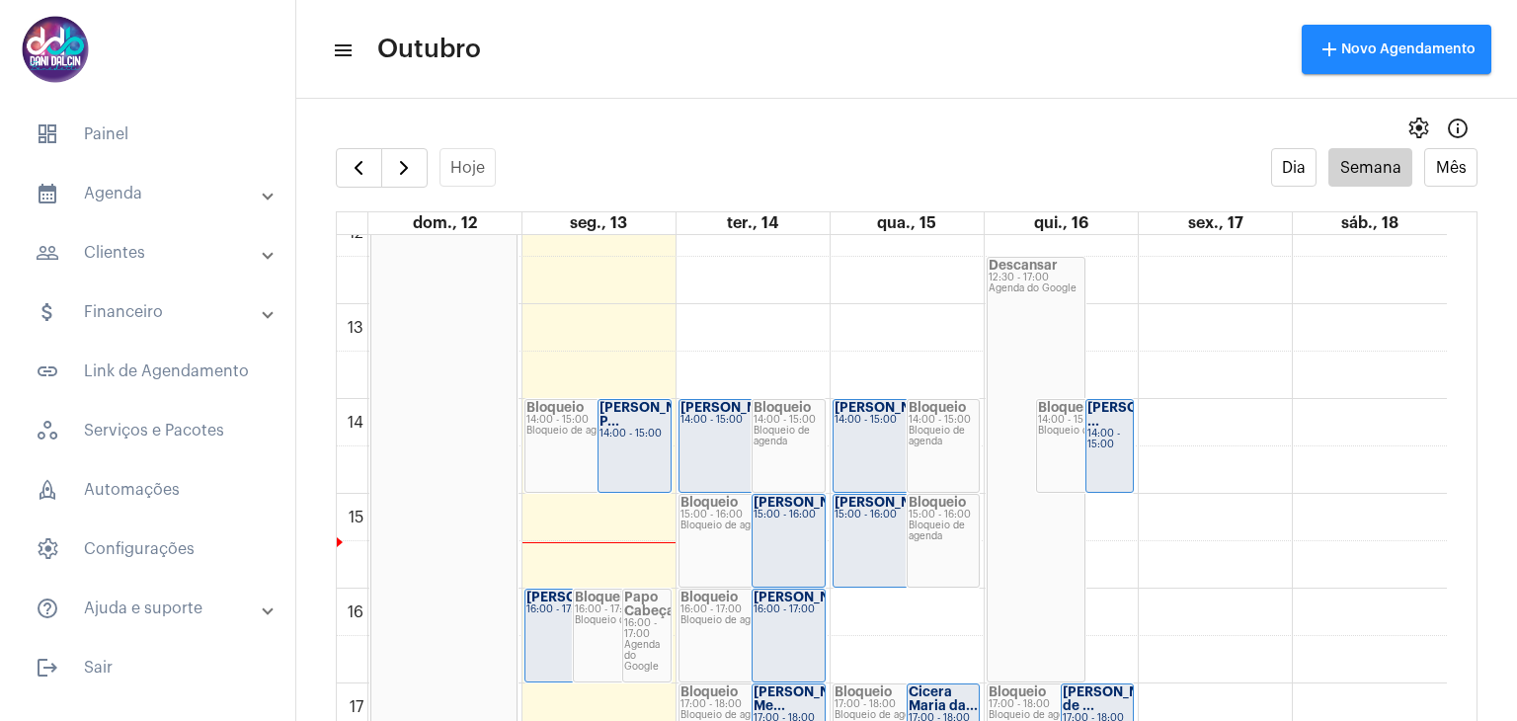
click at [613, 448] on div "[PERSON_NAME] P... 14:00 - 15:00" at bounding box center [634, 446] width 72 height 92
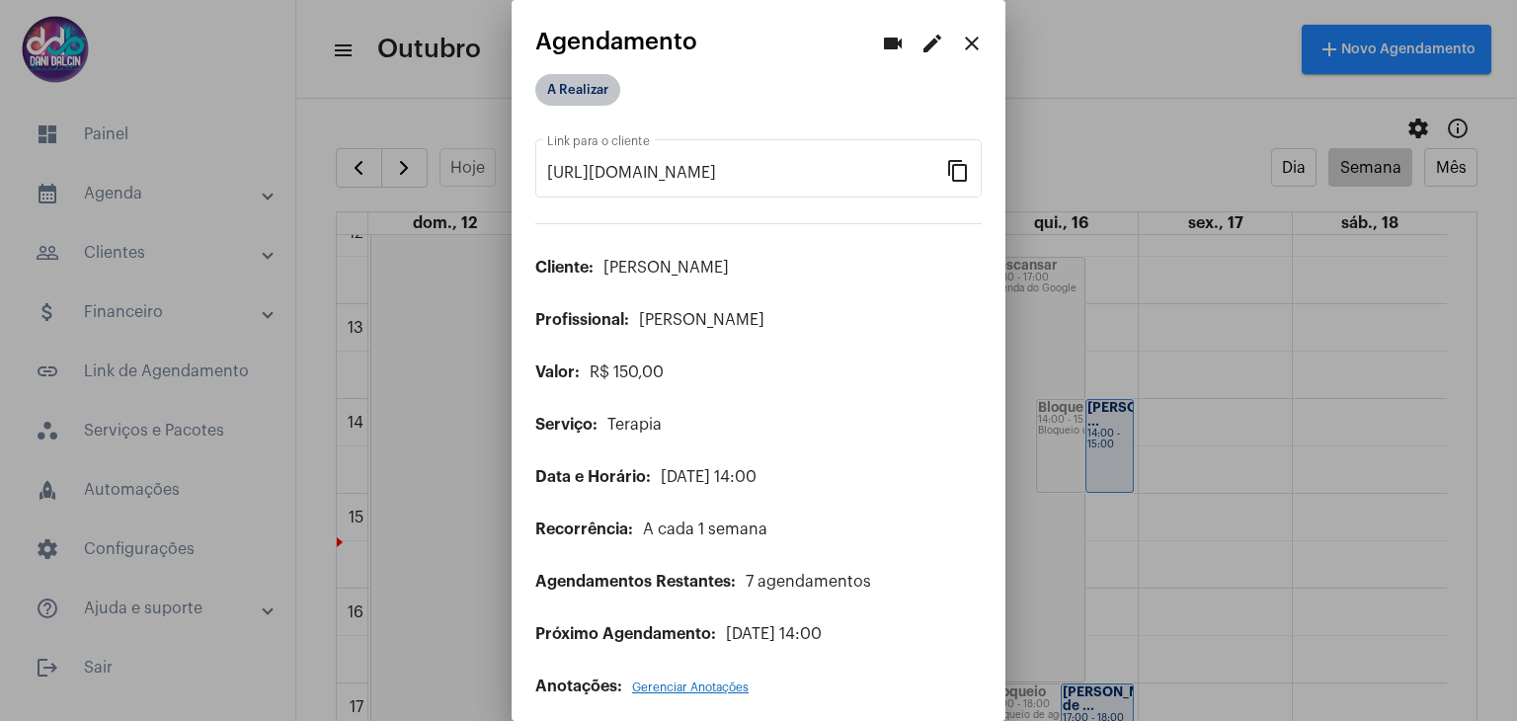
click at [581, 96] on mat-chip "A Realizar" at bounding box center [577, 90] width 85 height 32
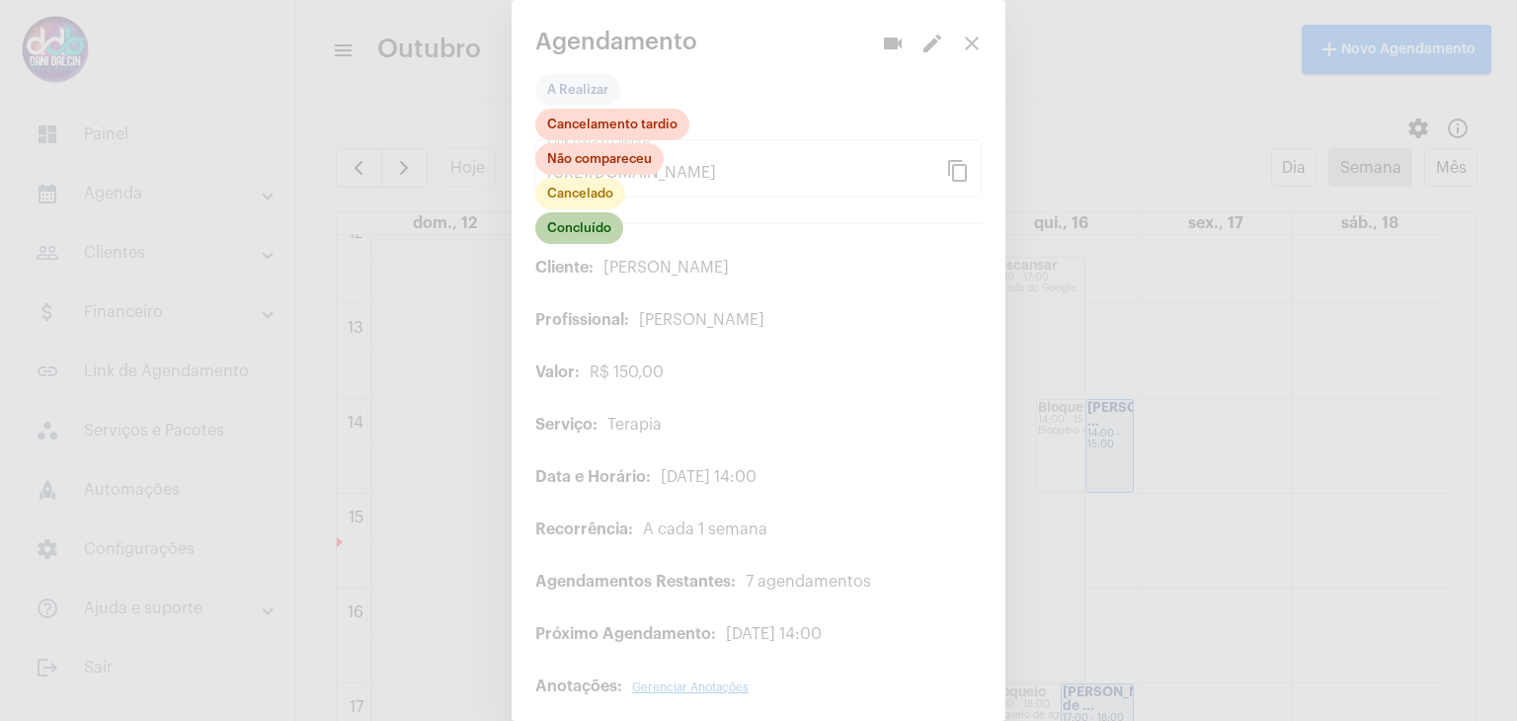
click at [608, 233] on mat-chip "Concluído" at bounding box center [579, 228] width 88 height 32
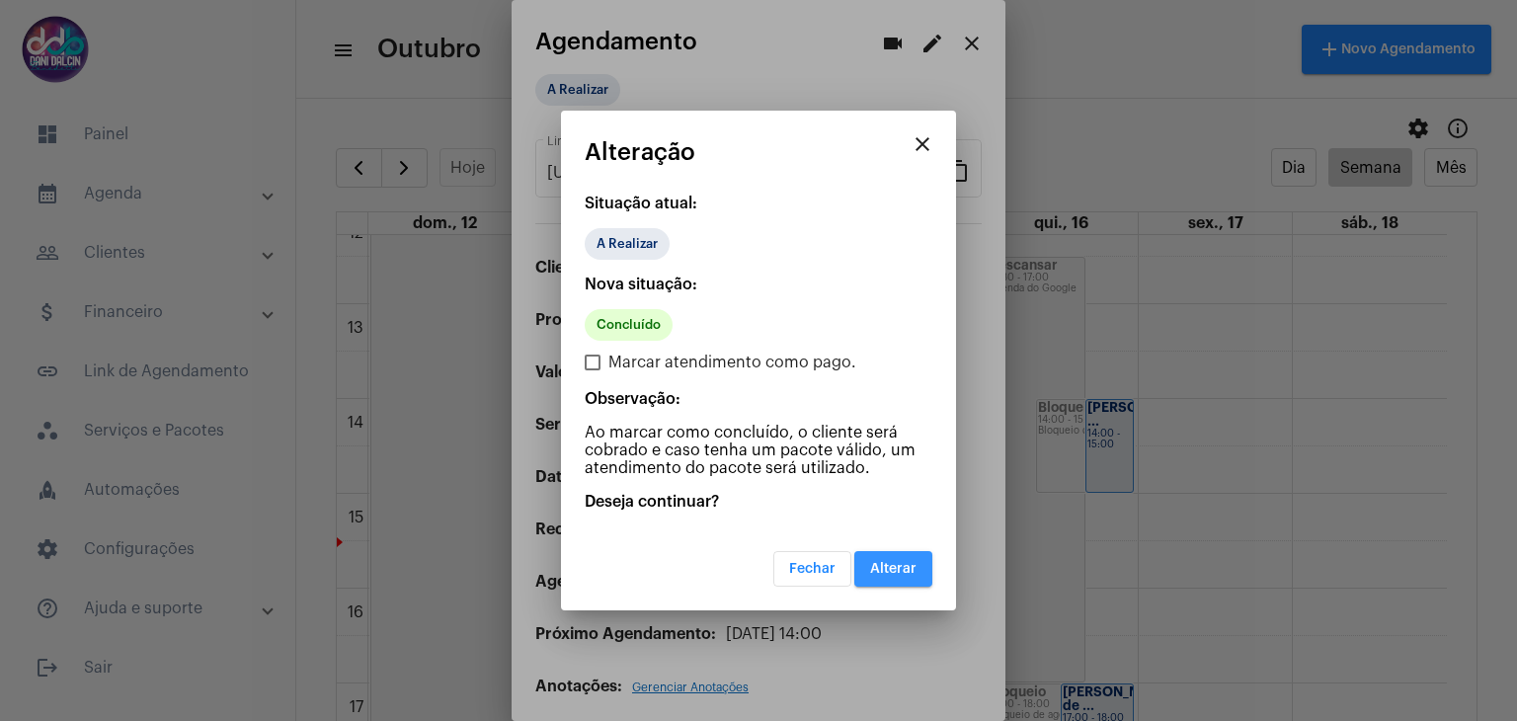
click at [863, 559] on button "Alterar" at bounding box center [893, 569] width 78 height 36
